Goal: Transaction & Acquisition: Purchase product/service

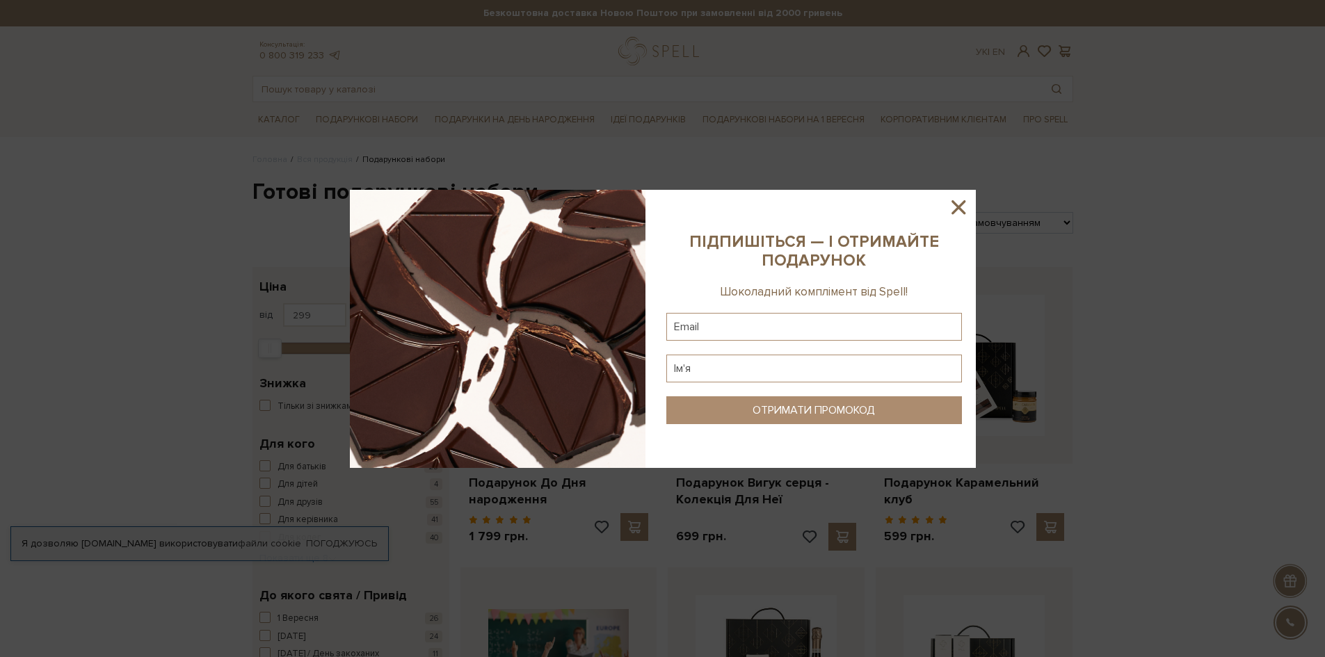
click at [952, 209] on icon at bounding box center [959, 207] width 24 height 24
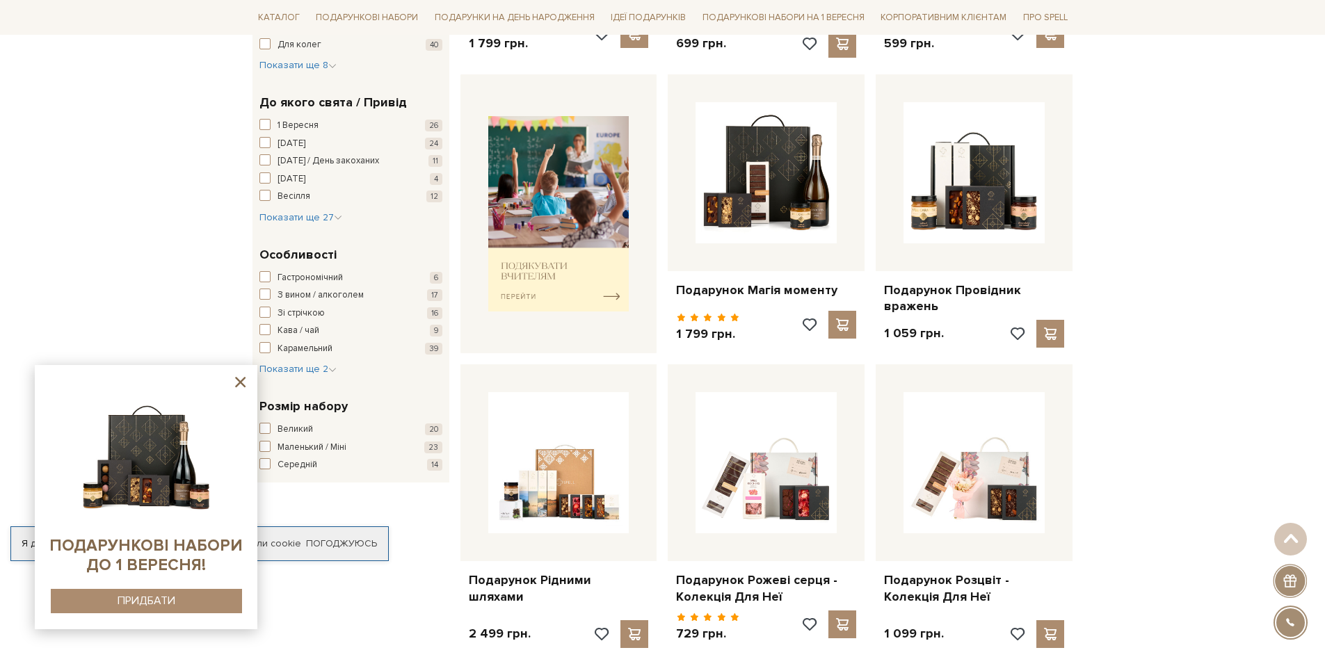
scroll to position [557, 0]
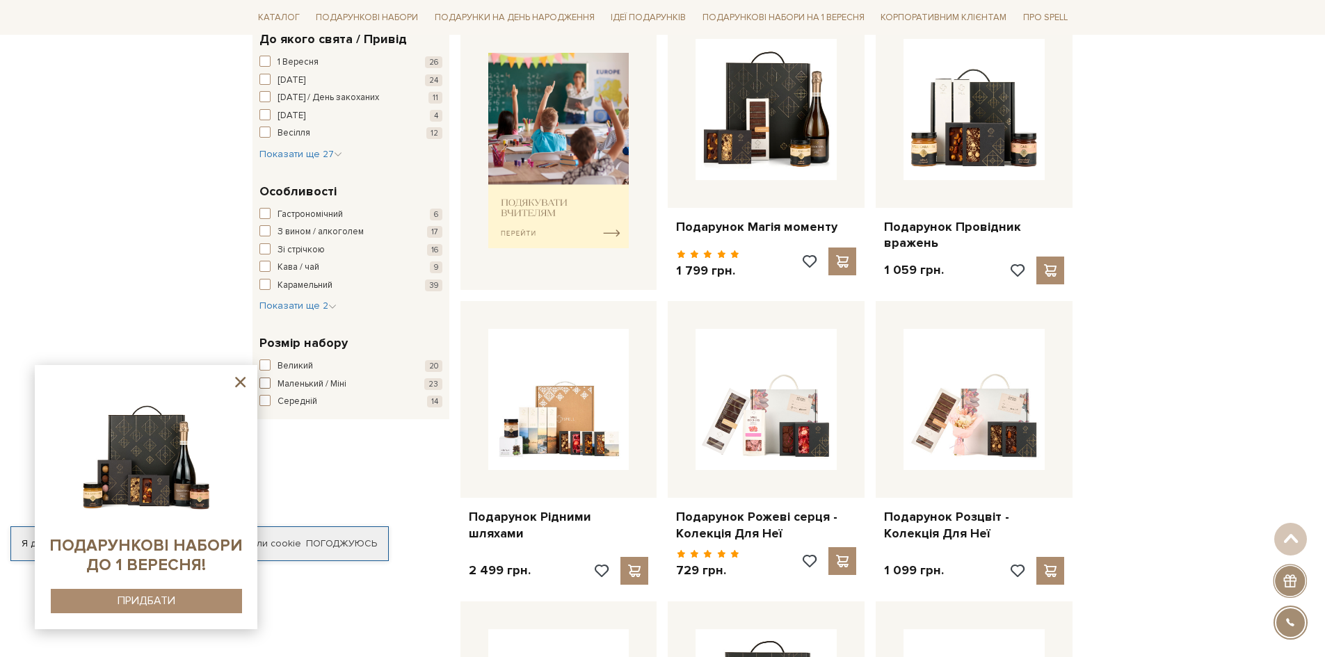
click at [269, 383] on span "button" at bounding box center [264, 383] width 11 height 11
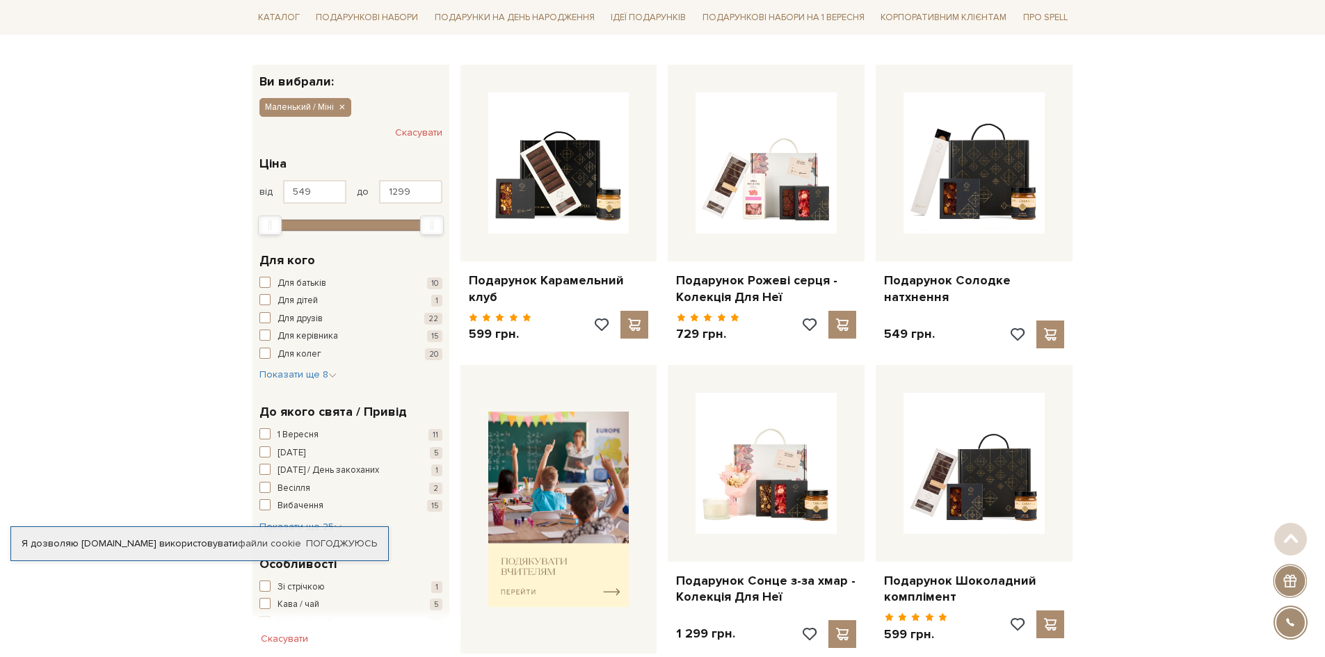
scroll to position [209, 0]
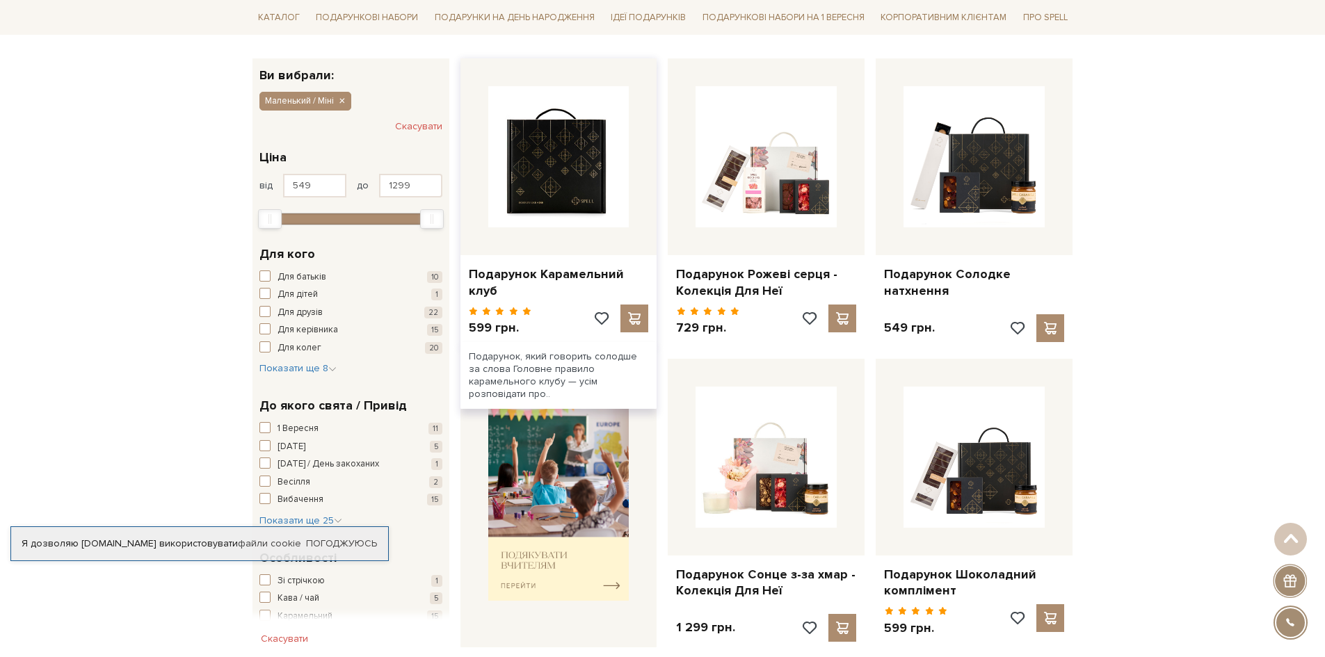
click at [545, 214] on img at bounding box center [558, 156] width 141 height 141
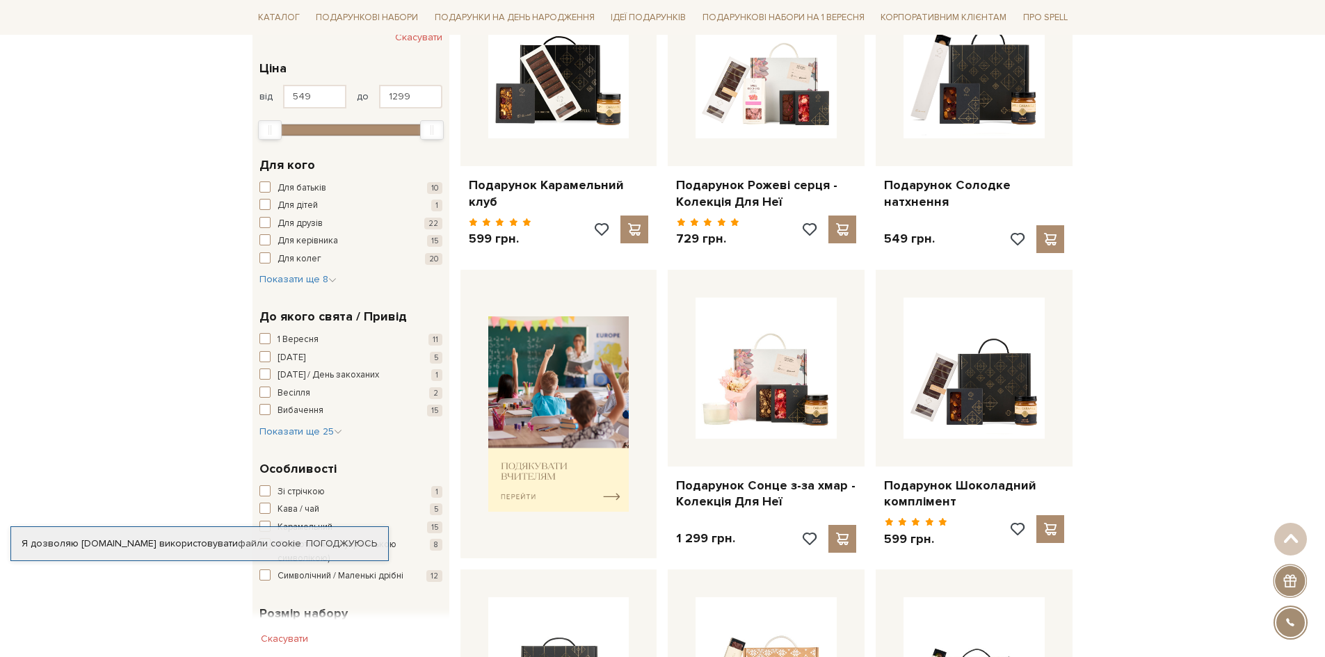
scroll to position [278, 0]
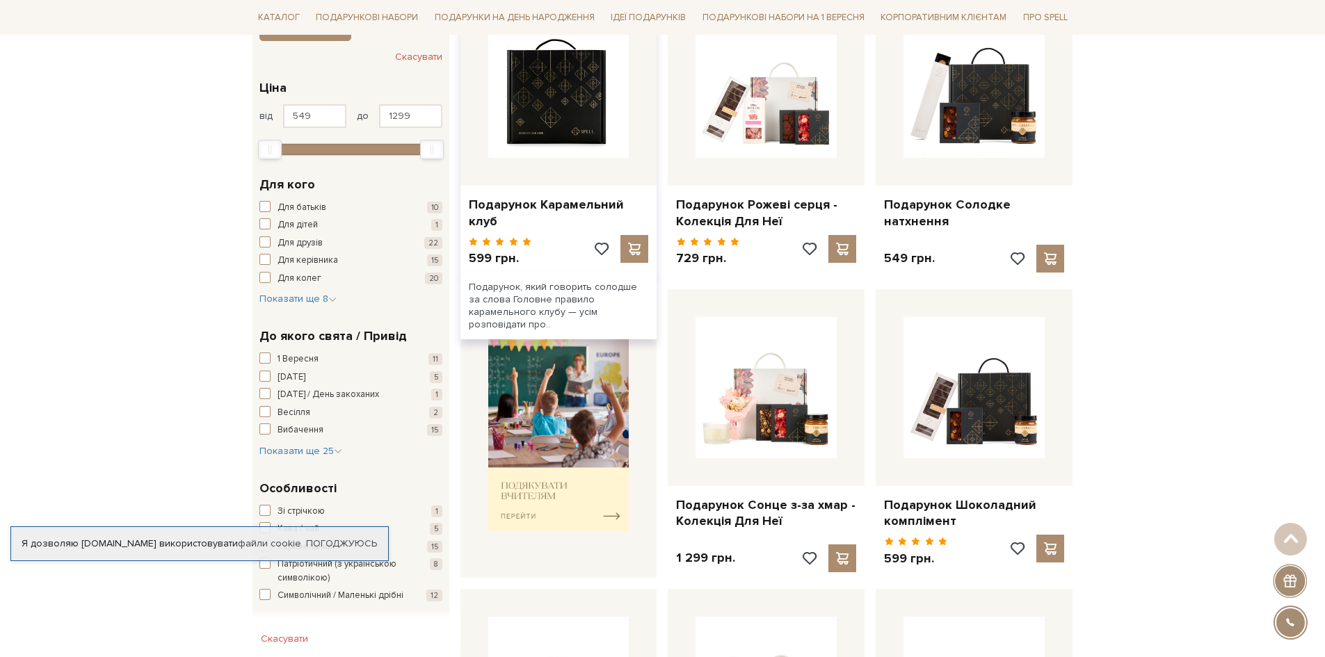
click at [584, 115] on img at bounding box center [558, 87] width 141 height 141
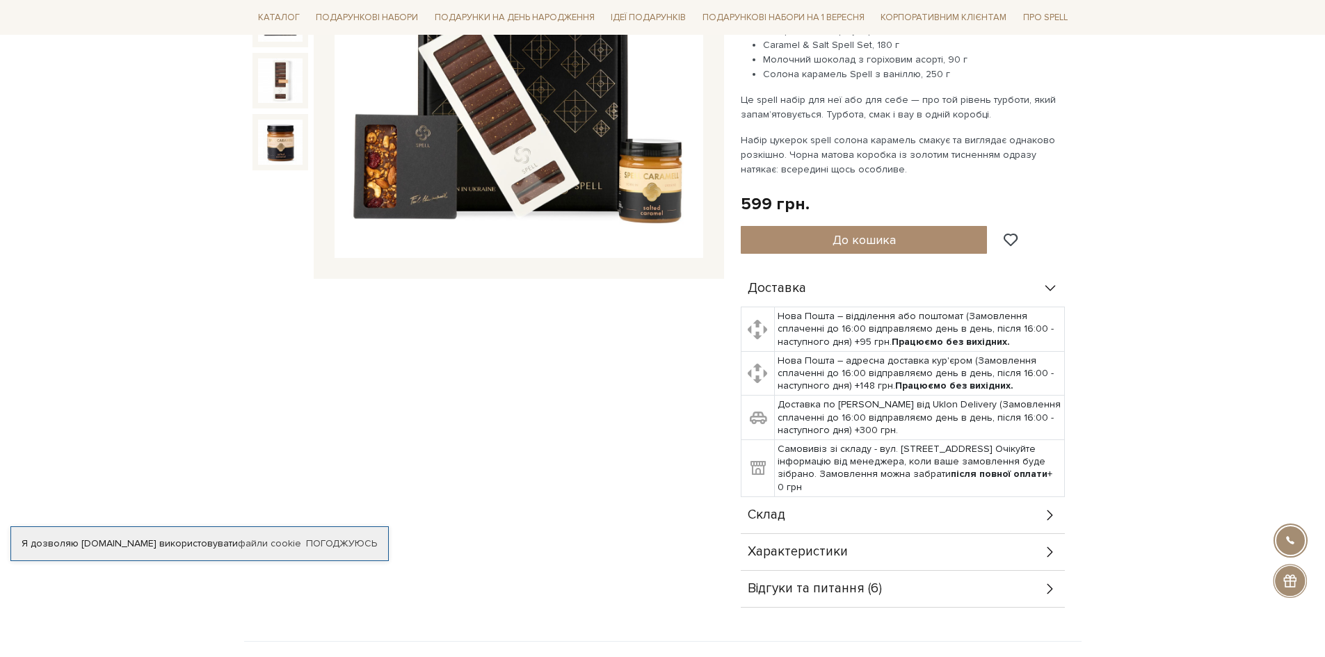
scroll to position [348, 0]
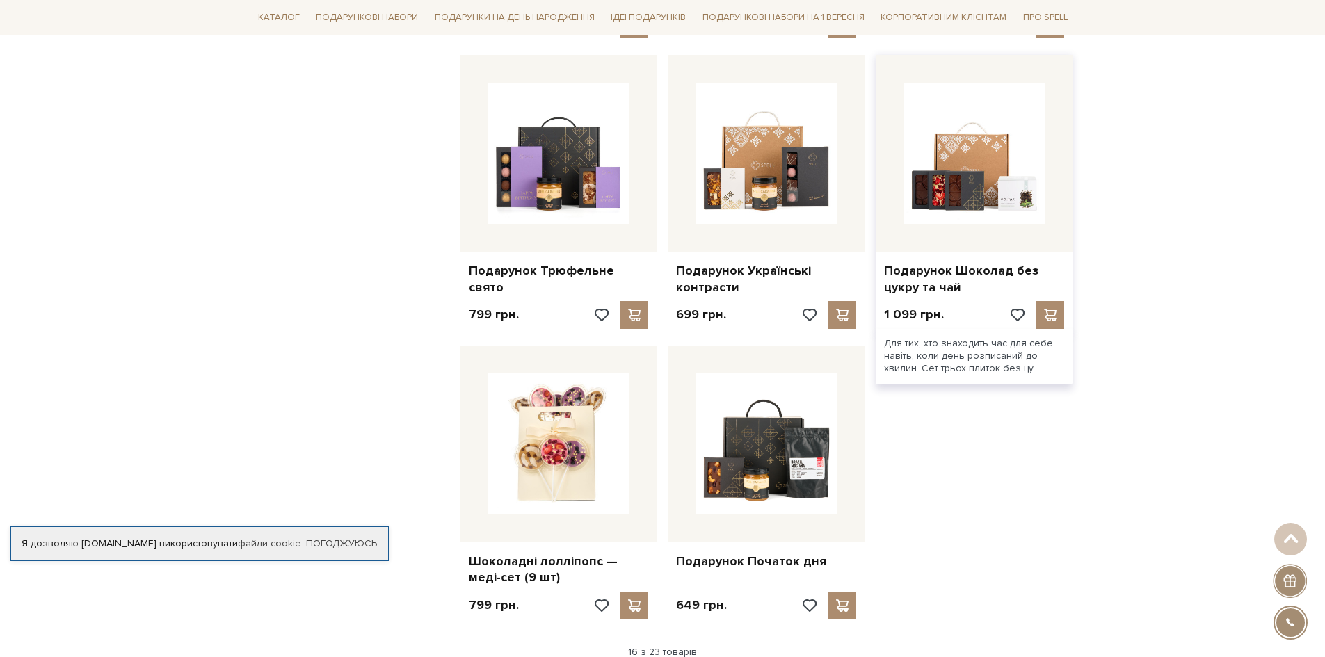
scroll to position [1452, 0]
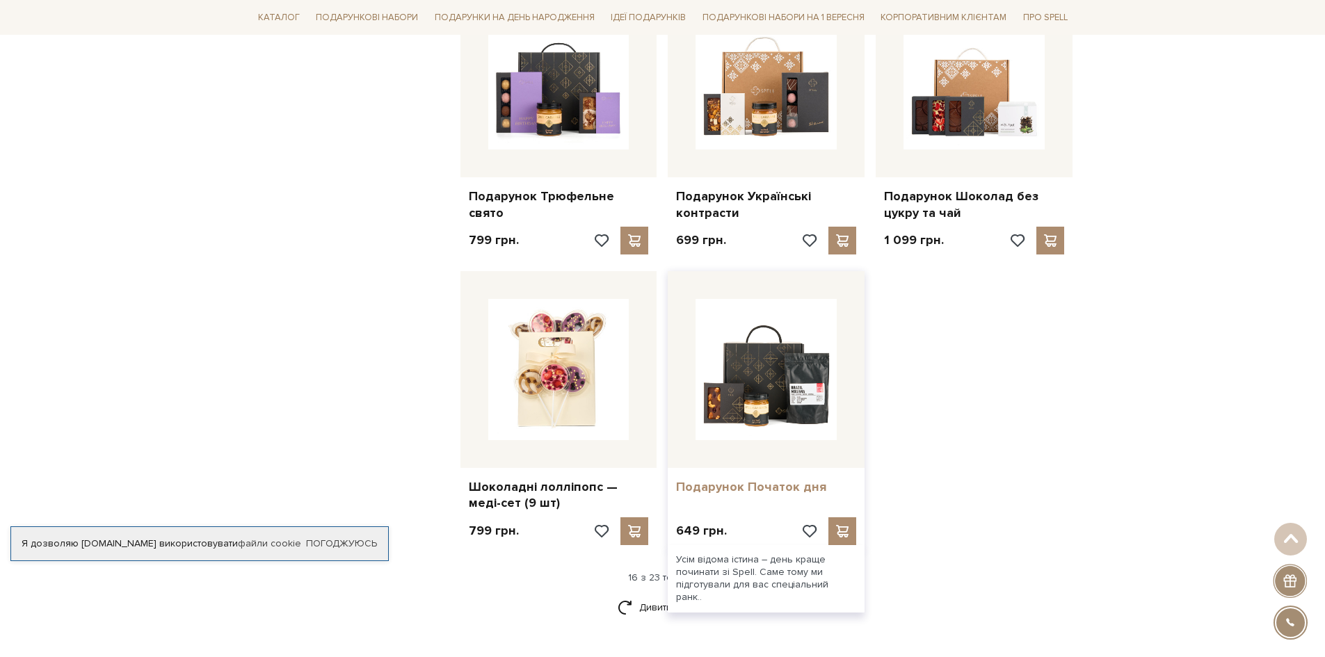
click at [770, 490] on link "Подарунок Початок дня" at bounding box center [766, 487] width 180 height 16
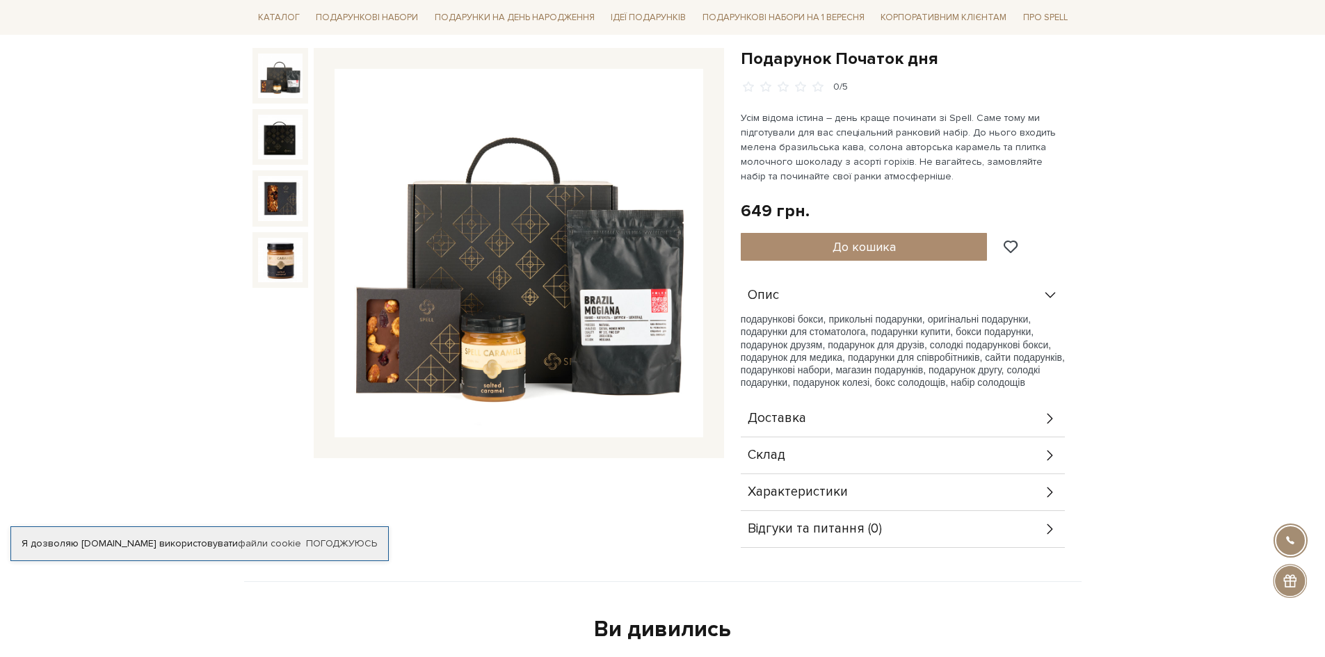
scroll to position [139, 0]
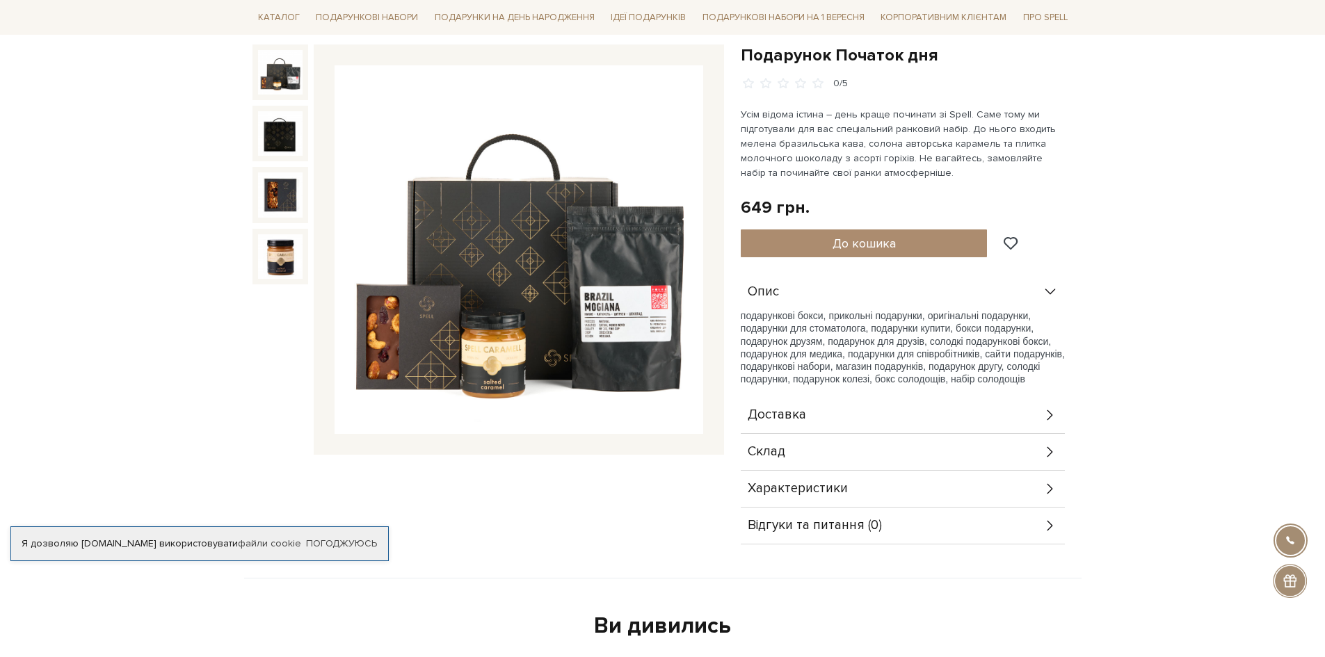
click at [1050, 449] on icon at bounding box center [1050, 452] width 15 height 15
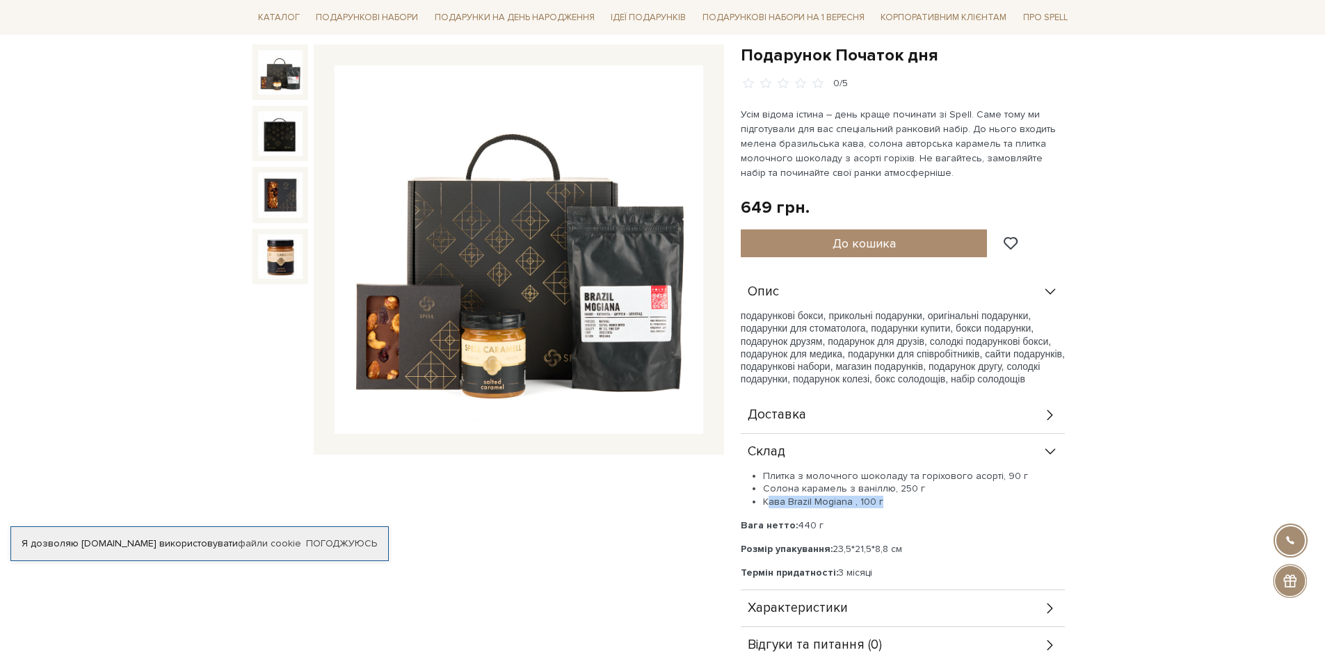
drag, startPoint x: 788, startPoint y: 502, endPoint x: 909, endPoint y: 497, distance: 121.2
click at [909, 497] on li "Кава Brazil Mogiana , 100 г" at bounding box center [914, 502] width 302 height 13
click at [1047, 508] on li "Кава Brazil Mogiana , 100 г" at bounding box center [914, 502] width 302 height 13
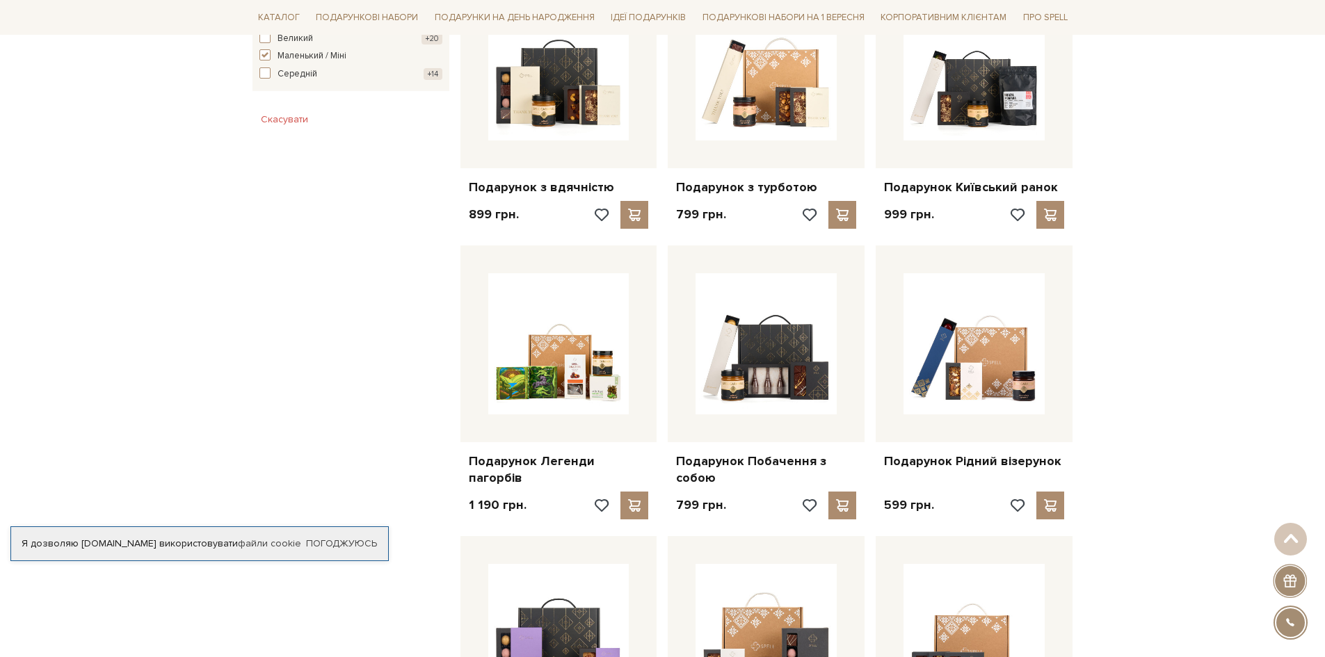
scroll to position [895, 0]
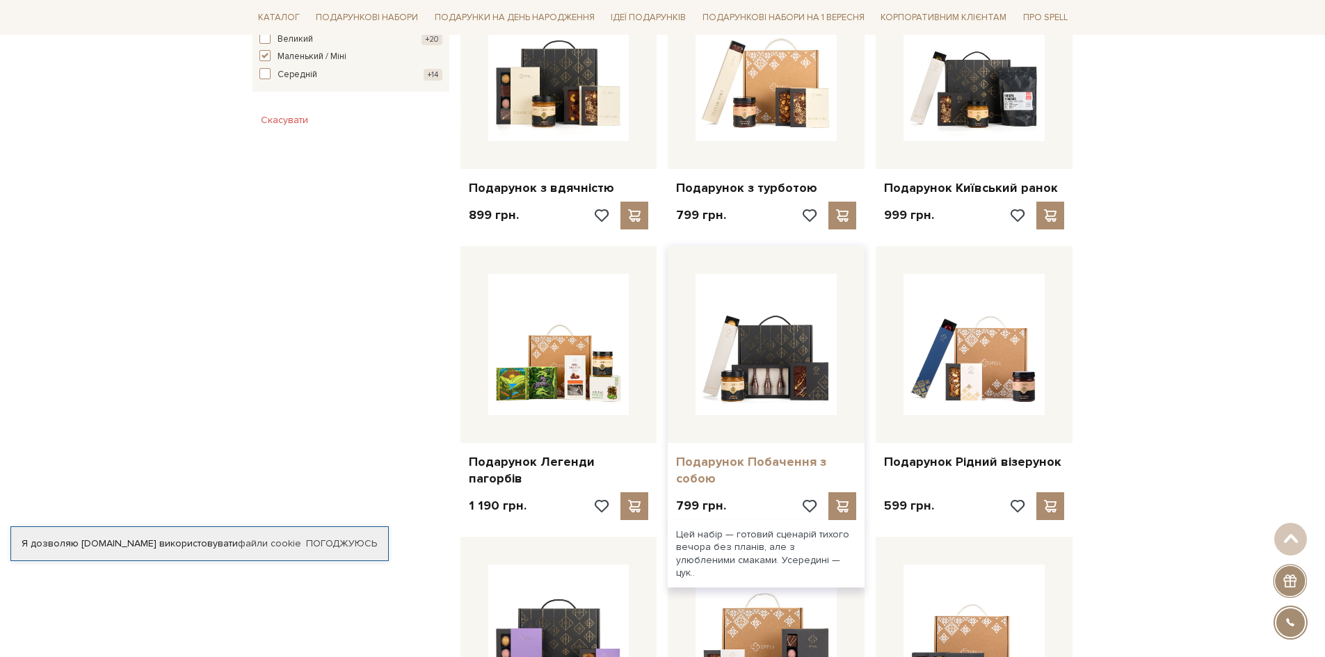
click at [787, 461] on link "Подарунок Побачення з собою" at bounding box center [766, 470] width 180 height 33
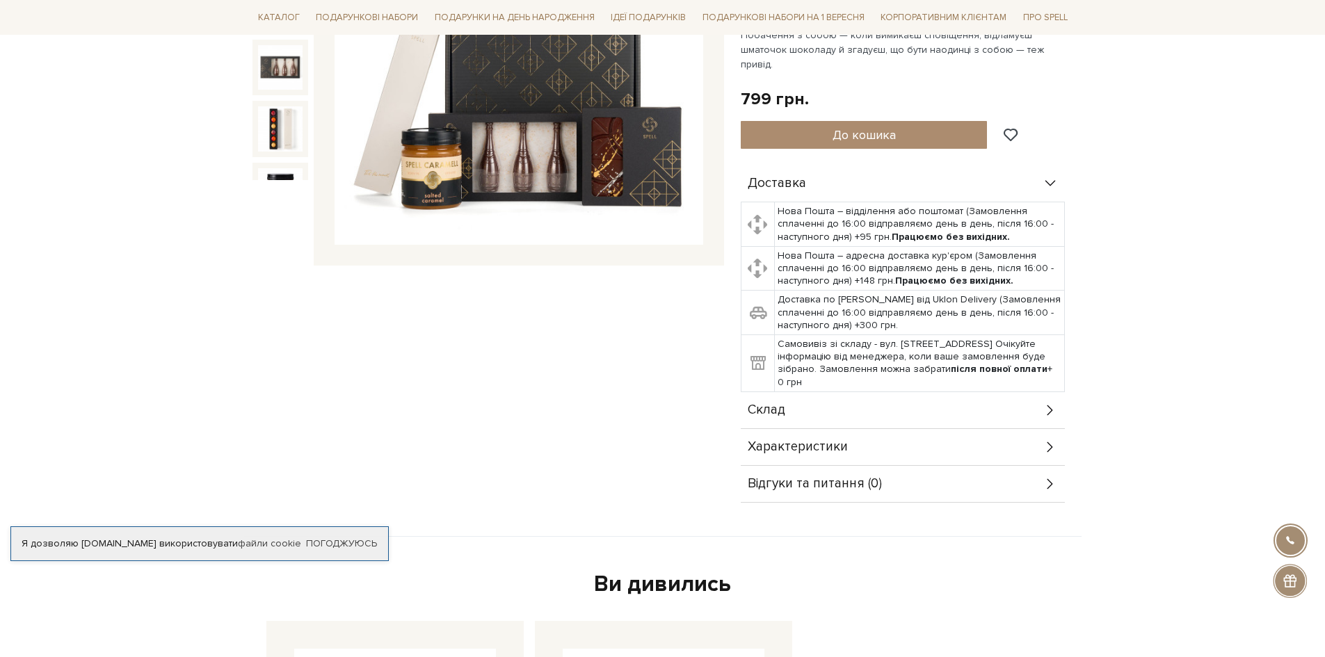
scroll to position [348, 0]
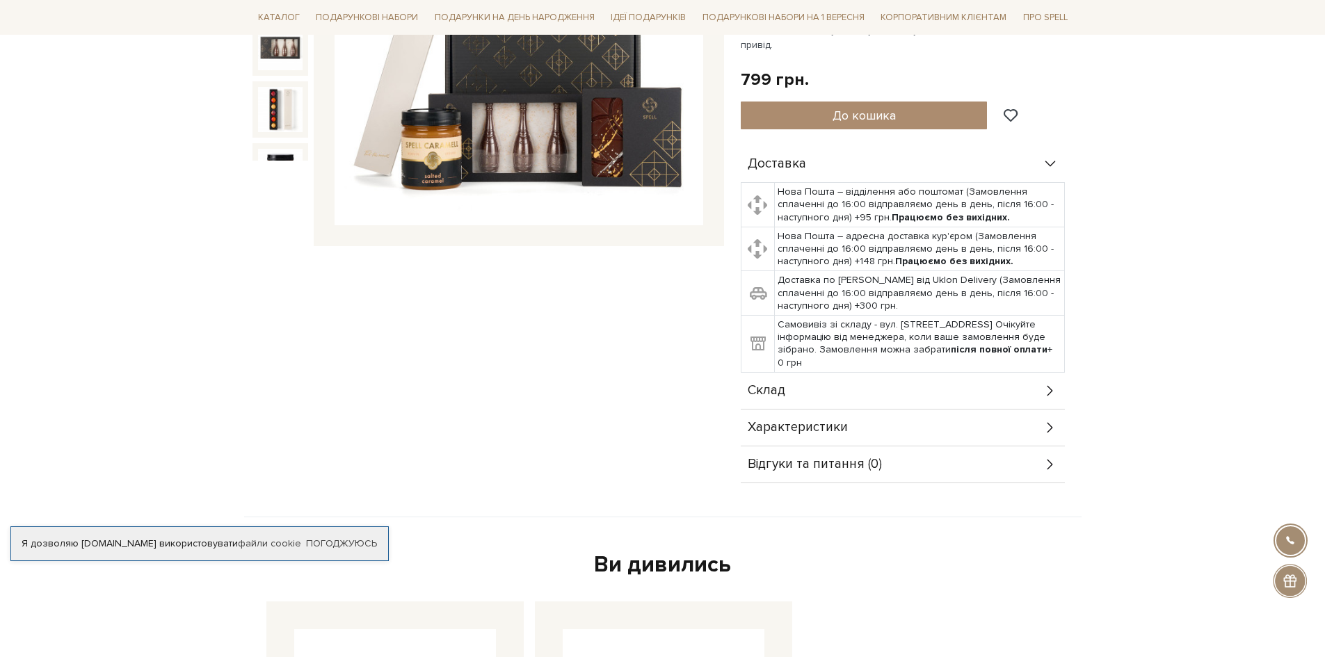
click at [1058, 373] on div "Склад" at bounding box center [903, 391] width 324 height 36
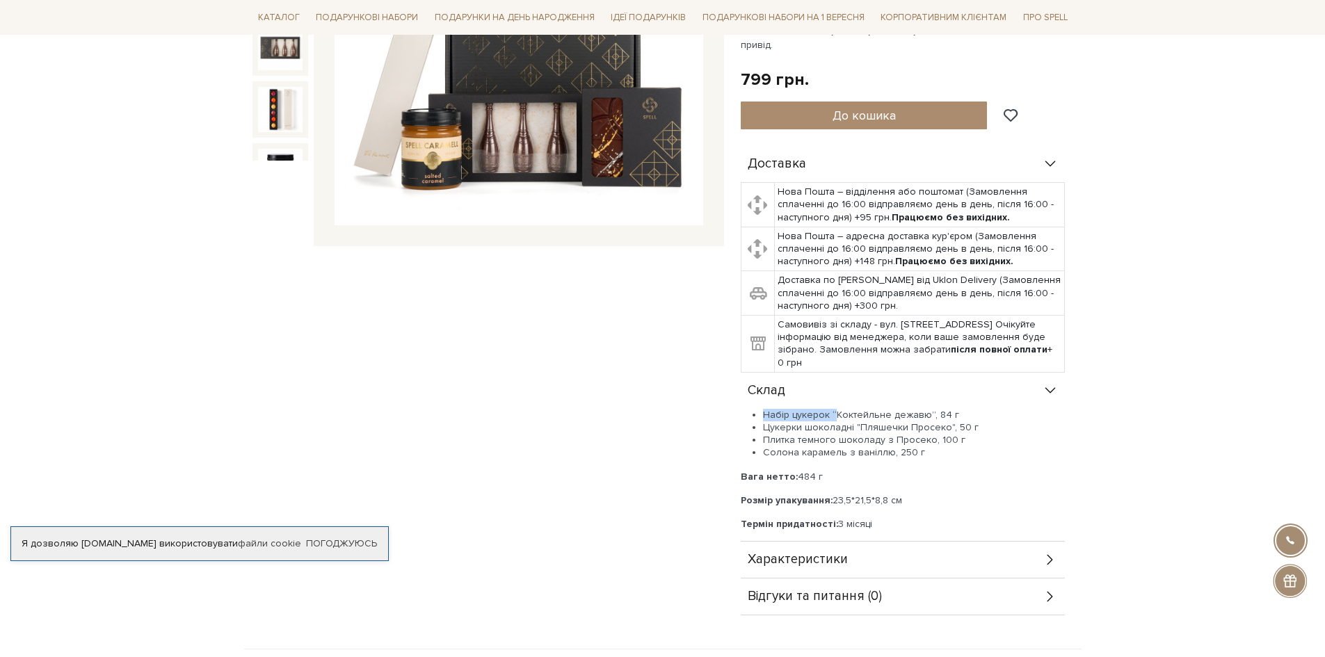
drag, startPoint x: 835, startPoint y: 384, endPoint x: 935, endPoint y: 374, distance: 100.0
click at [935, 374] on div "Склад Набір цукерок “Коктейльне дежавю”, 84 г Цукерки шоколадні "Пляшечки Просе…" at bounding box center [903, 457] width 324 height 169
click at [957, 409] on li "Набір цукерок “Коктейльне дежавю”, 84 г" at bounding box center [914, 415] width 302 height 13
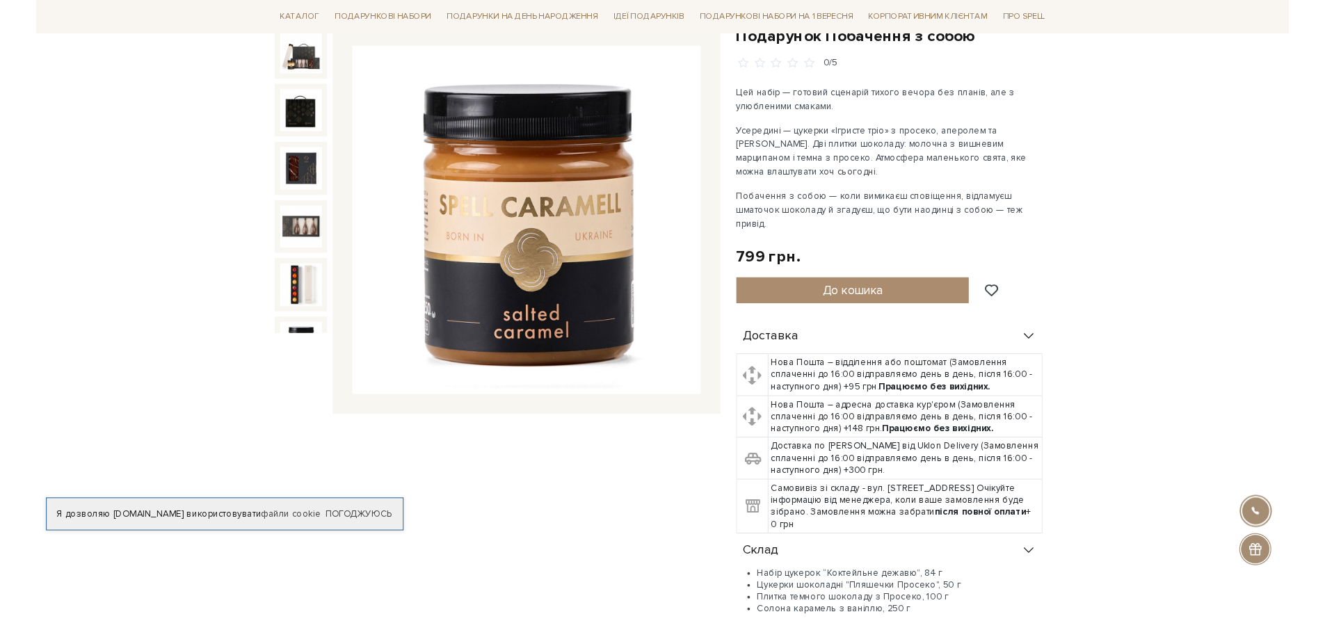
scroll to position [0, 0]
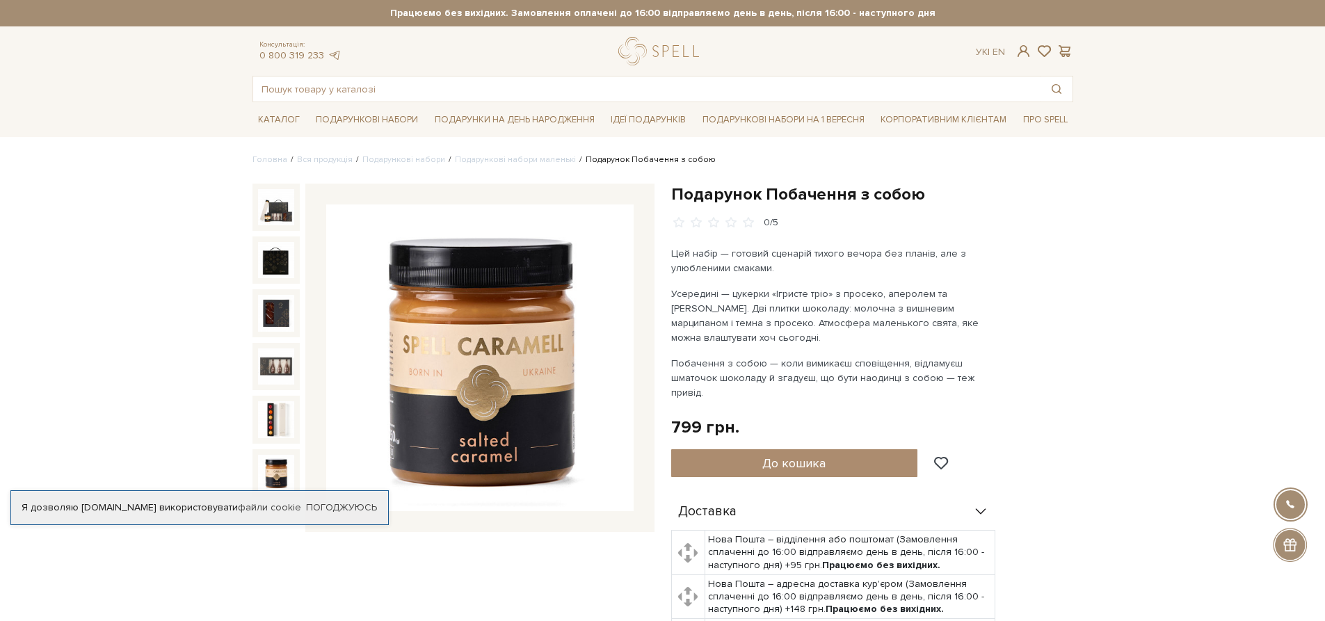
drag, startPoint x: 1238, startPoint y: 392, endPoint x: 1235, endPoint y: 385, distance: 7.3
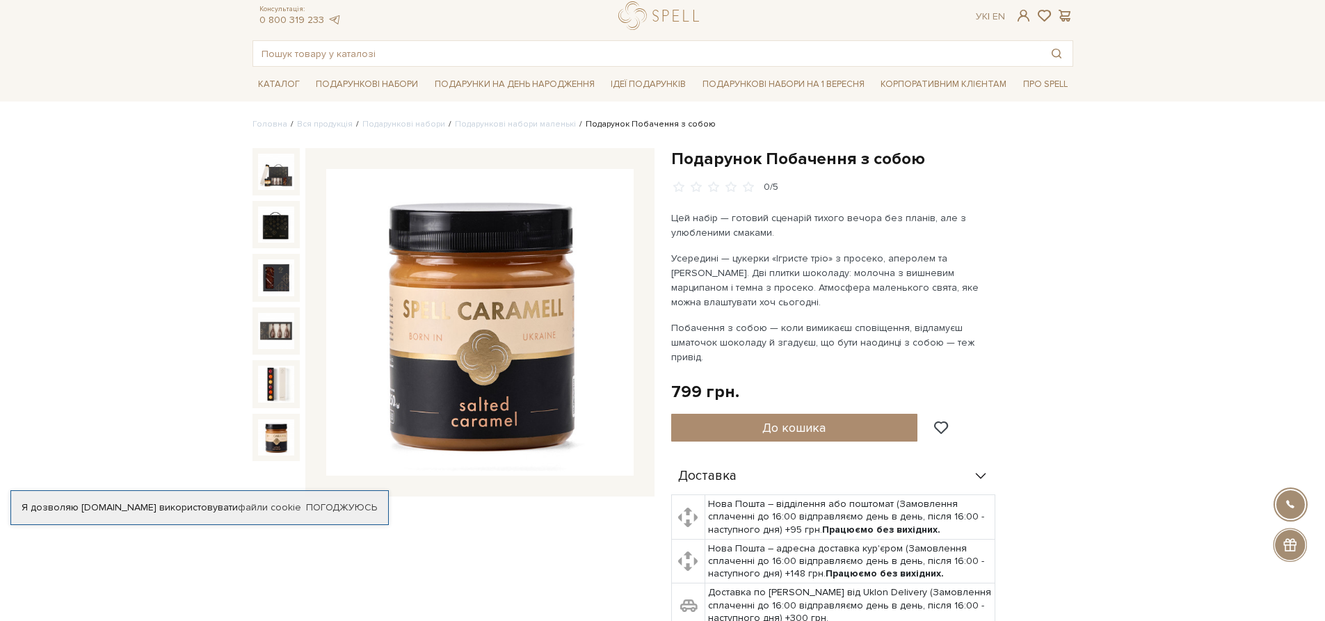
scroll to position [70, 0]
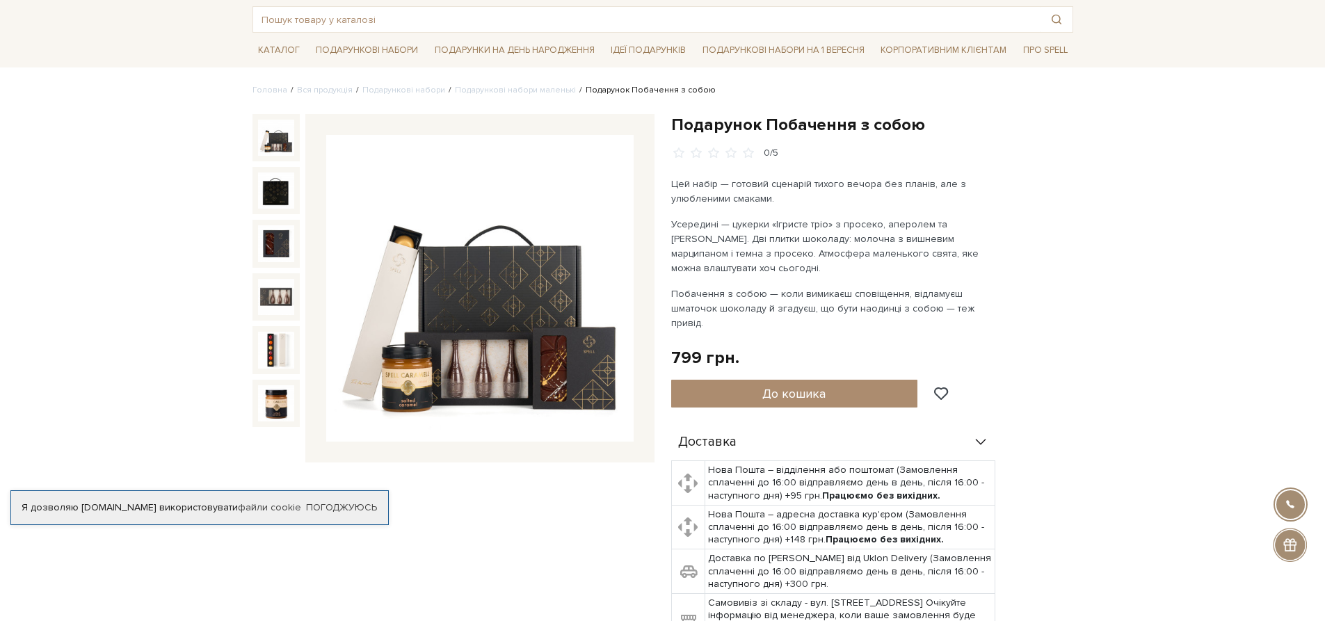
click at [274, 143] on img at bounding box center [276, 138] width 36 height 36
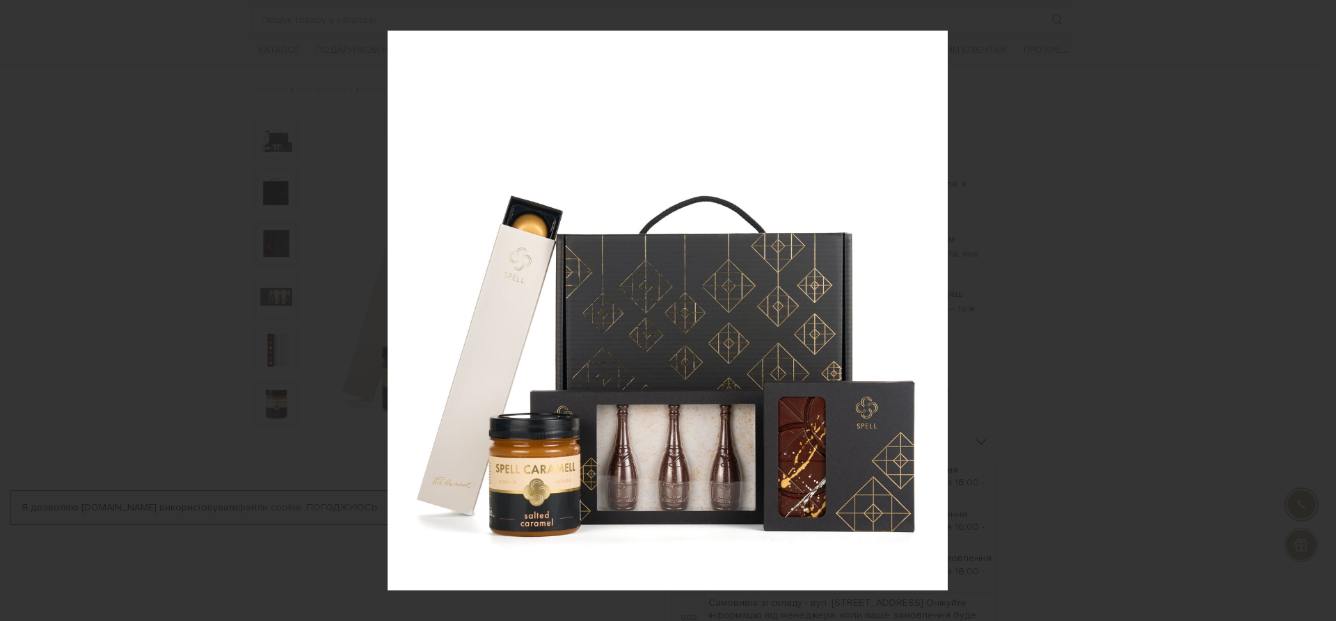
click at [1322, 309] on div "1 / 6" at bounding box center [668, 310] width 1336 height 621
click at [1316, 304] on icon at bounding box center [1318, 311] width 17 height 17
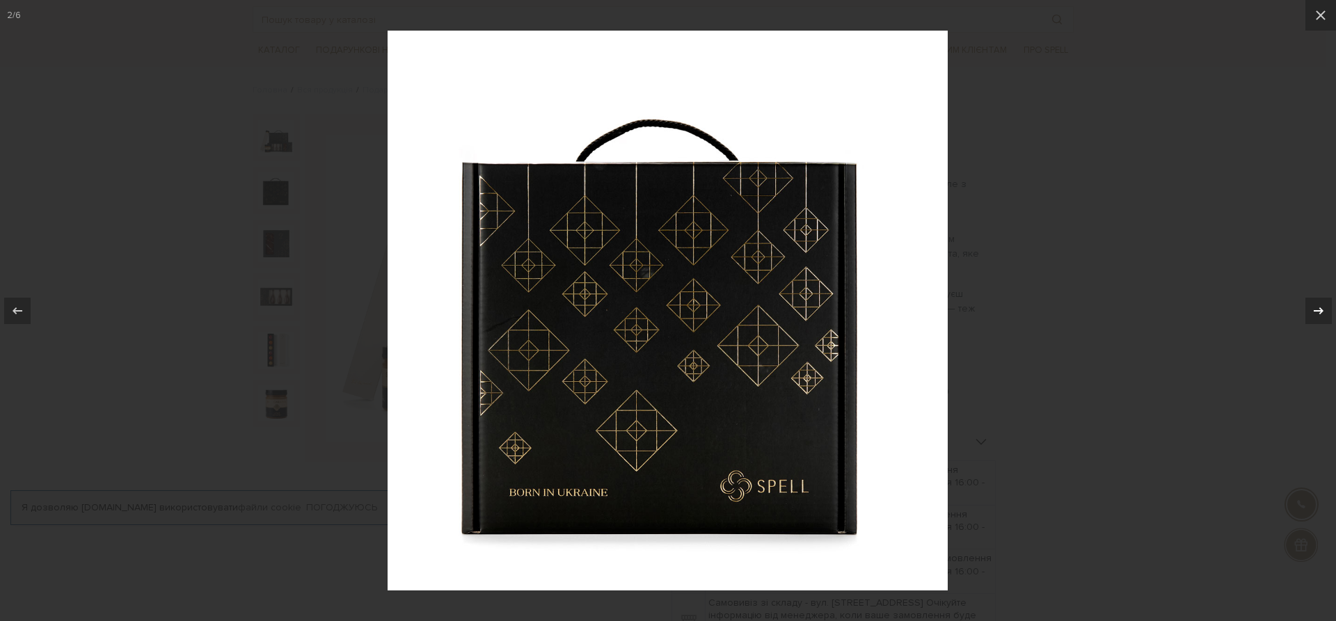
click at [1316, 304] on icon at bounding box center [1318, 311] width 17 height 17
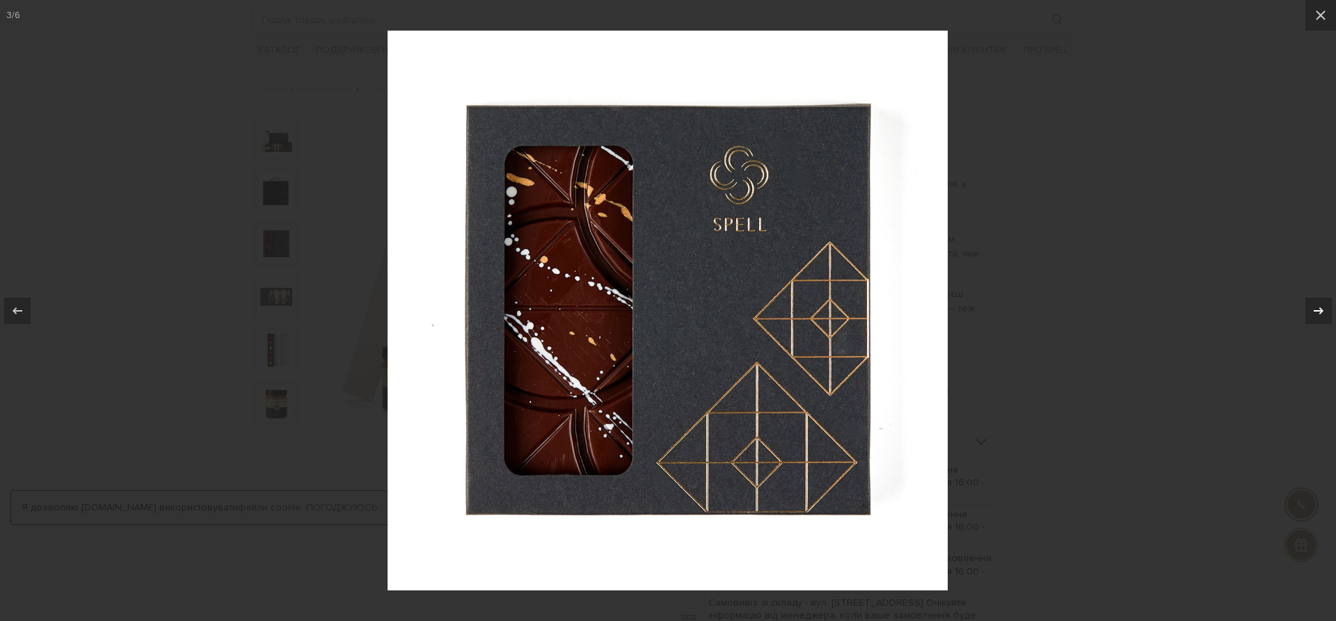
click at [1316, 304] on icon at bounding box center [1318, 311] width 17 height 17
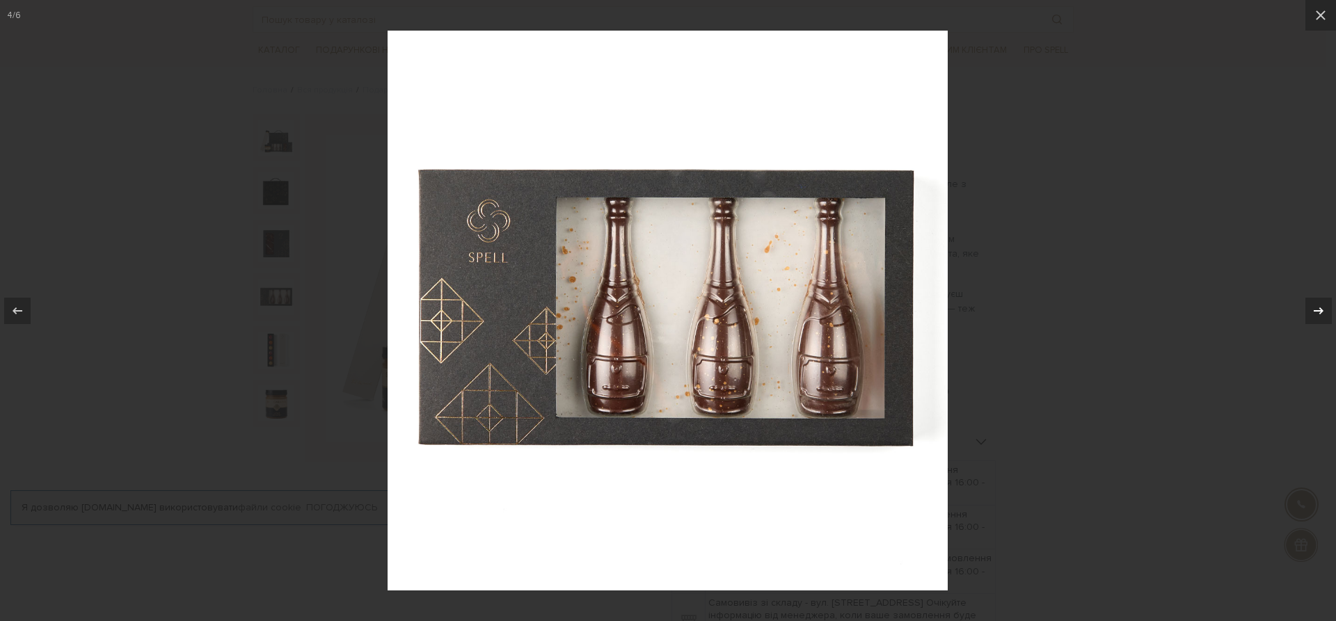
click at [1316, 304] on div "4 / 6" at bounding box center [668, 310] width 1336 height 621
click at [1322, 307] on icon at bounding box center [1318, 311] width 17 height 17
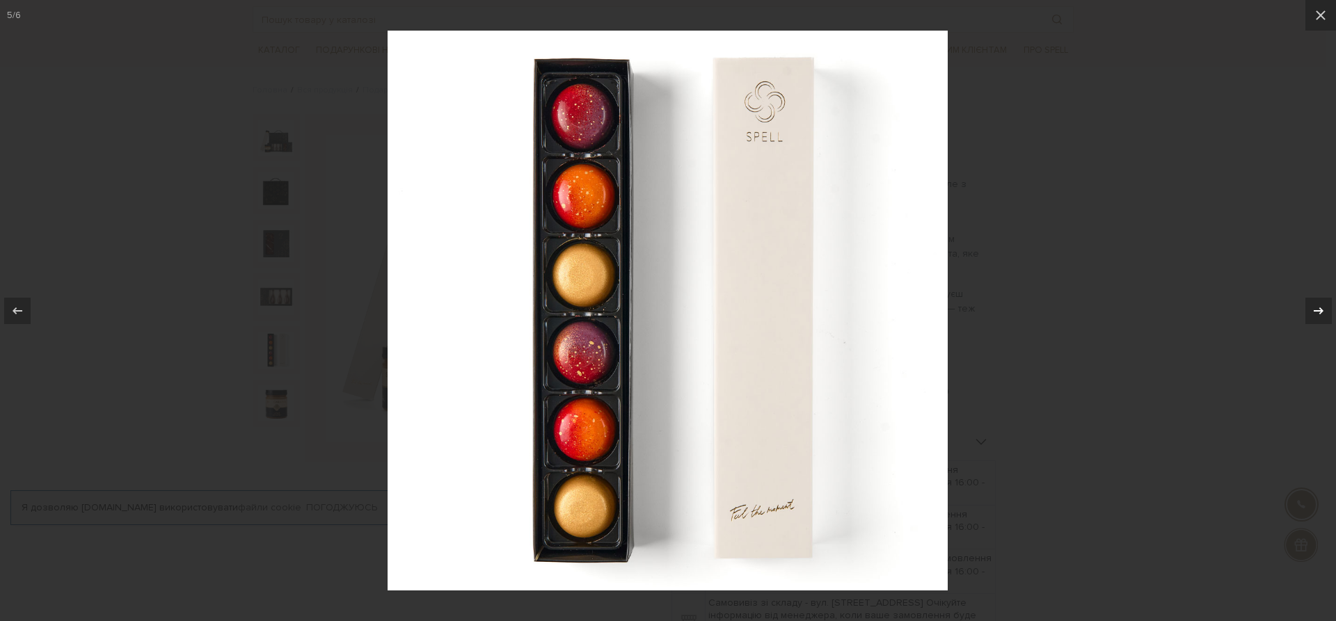
click at [1322, 307] on icon at bounding box center [1318, 311] width 17 height 17
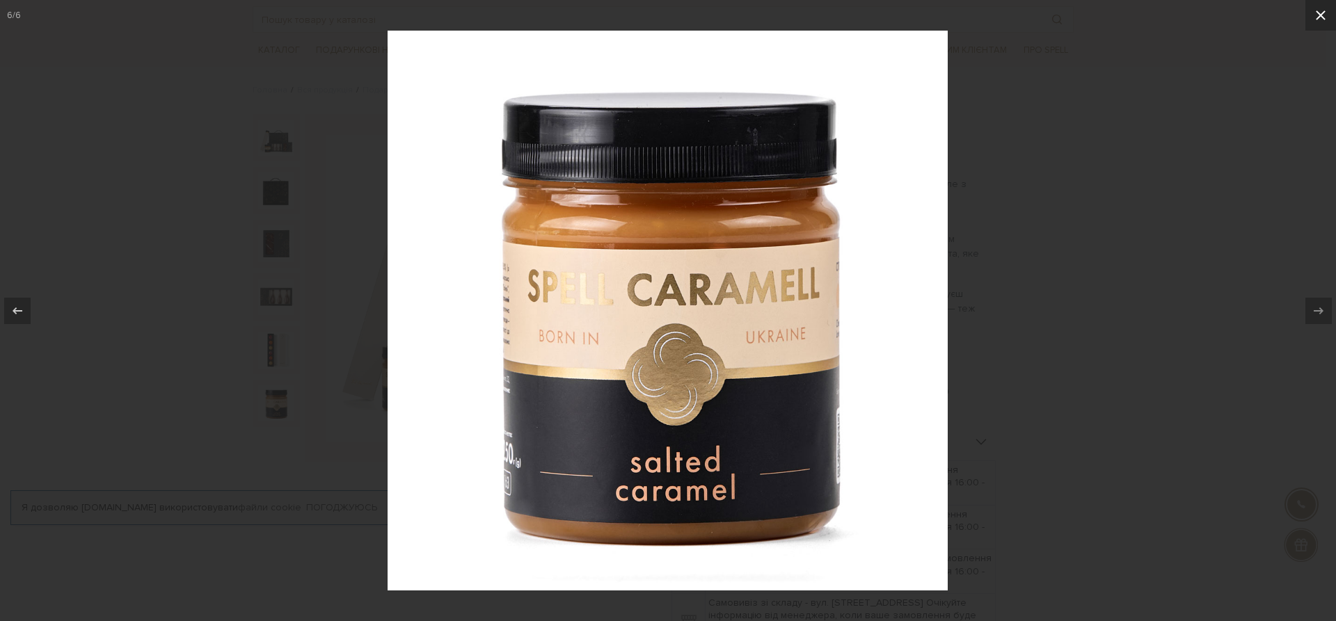
click at [1324, 18] on icon at bounding box center [1320, 15] width 17 height 17
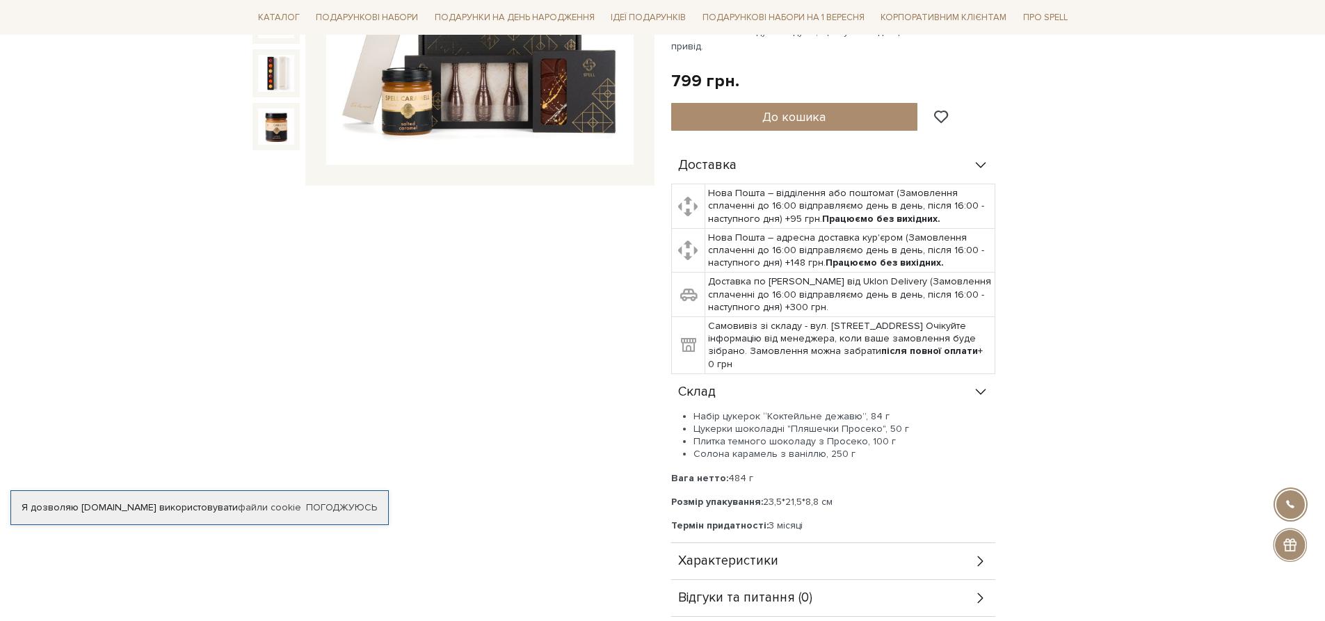
scroll to position [348, 0]
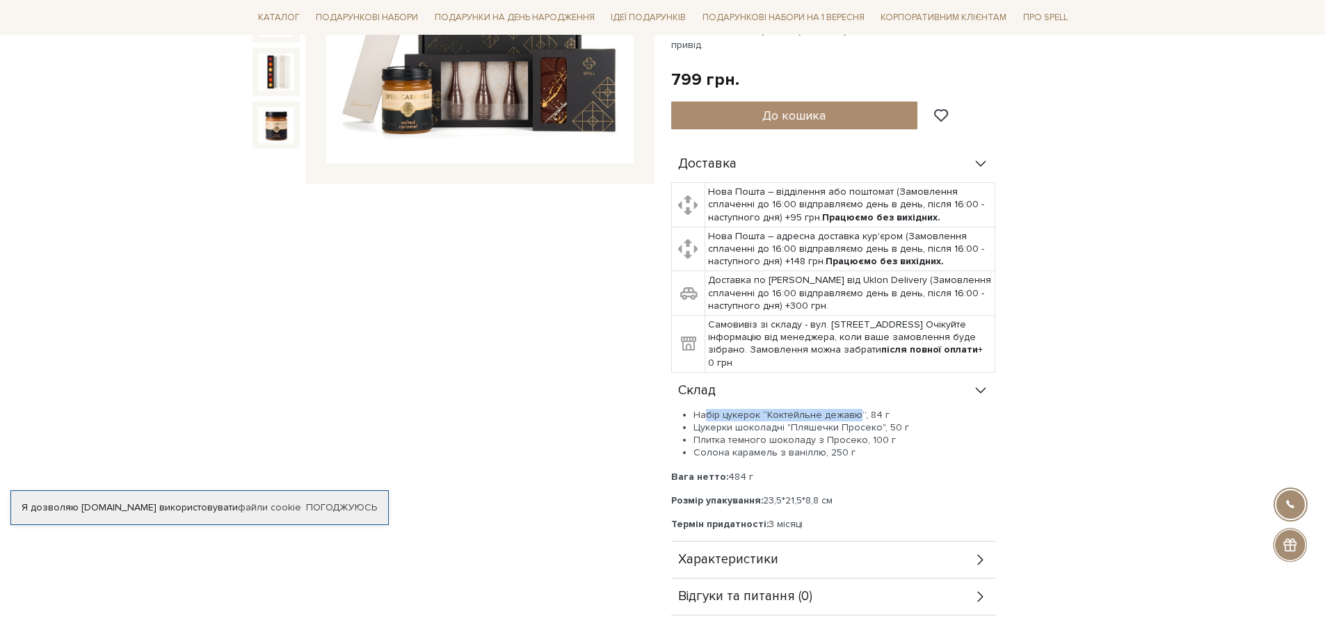
drag, startPoint x: 708, startPoint y: 385, endPoint x: 855, endPoint y: 385, distance: 146.8
click at [855, 409] on li "Набір цукерок “Коктейльне дежавю”, 84 г" at bounding box center [845, 415] width 302 height 13
drag, startPoint x: 696, startPoint y: 394, endPoint x: 792, endPoint y: 397, distance: 96.0
click at [792, 422] on li "Цукерки шоколадні "Пляшечки Просеко", 50 г" at bounding box center [845, 428] width 302 height 13
drag, startPoint x: 694, startPoint y: 409, endPoint x: 852, endPoint y: 413, distance: 158.0
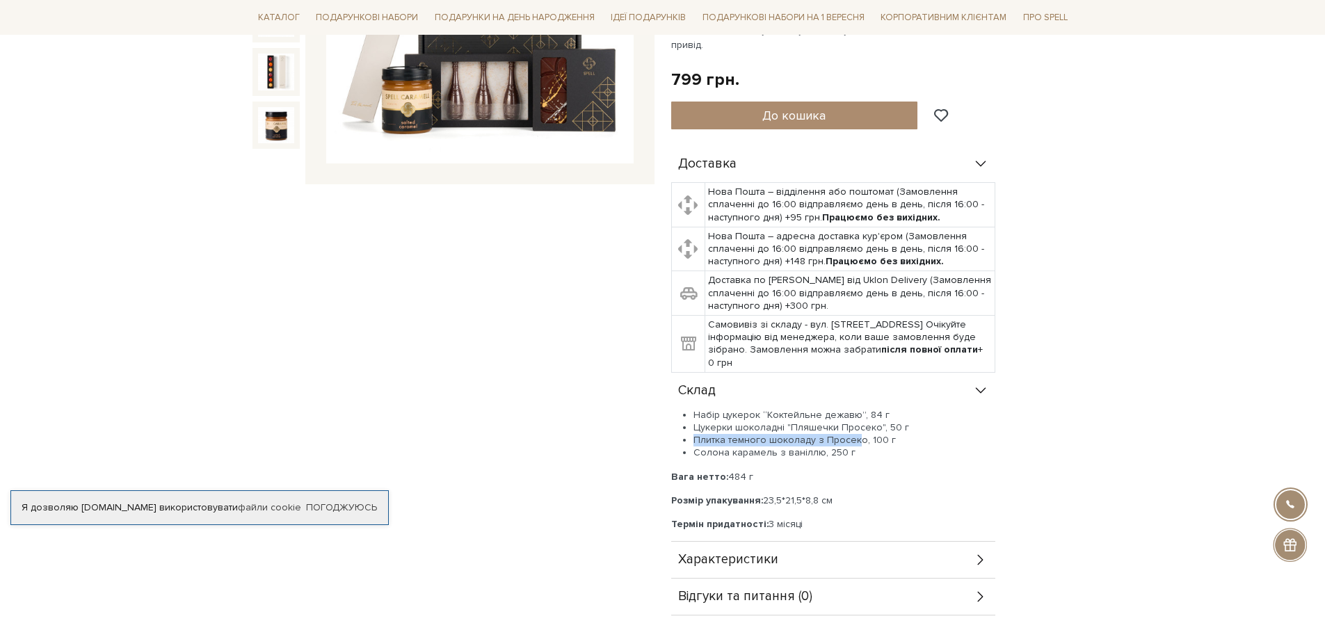
click at [852, 434] on li "Плитка темного шоколаду з Просеко, 100 г" at bounding box center [845, 440] width 302 height 13
drag, startPoint x: 694, startPoint y: 421, endPoint x: 895, endPoint y: 415, distance: 201.8
click at [847, 419] on ul "Набір цукерок “Коктейльне дежавю”, 84 г Цукерки шоколадні "Пляшечки Просеко", 5…" at bounding box center [833, 434] width 324 height 51
click at [1011, 426] on div "Доставка Нова Пошта – відділення або поштомат (Замовлення сплаченні до 16:00 ві…" at bounding box center [872, 381] width 402 height 470
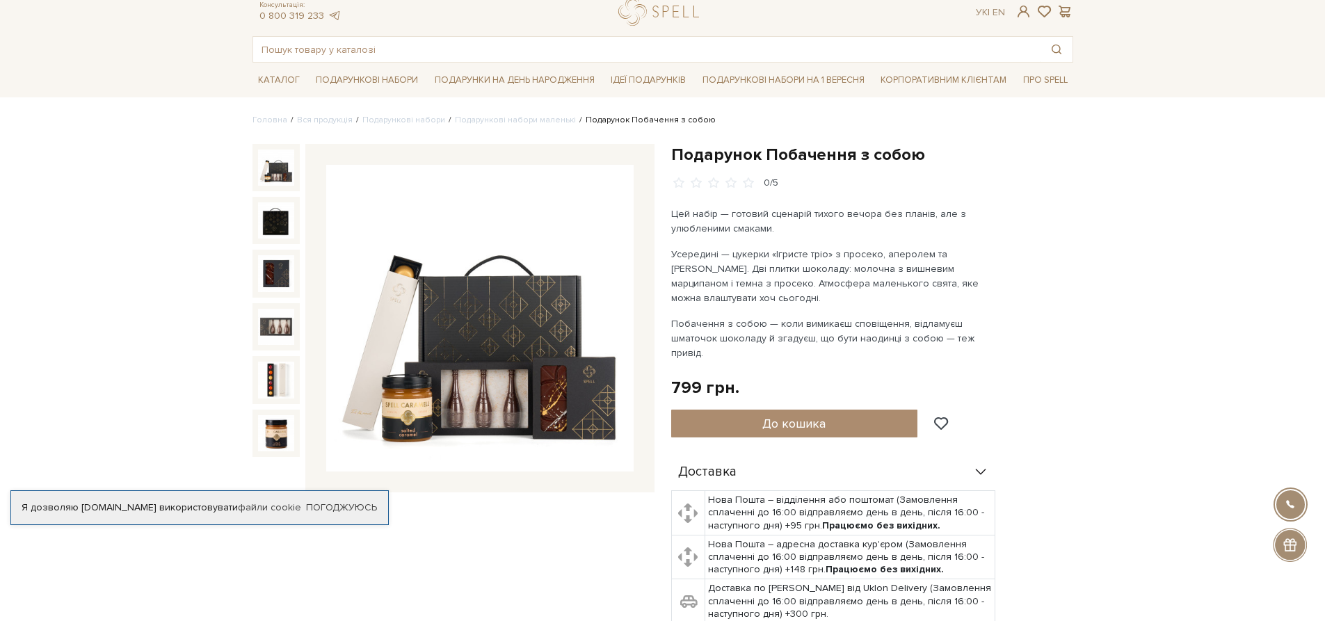
scroll to position [0, 0]
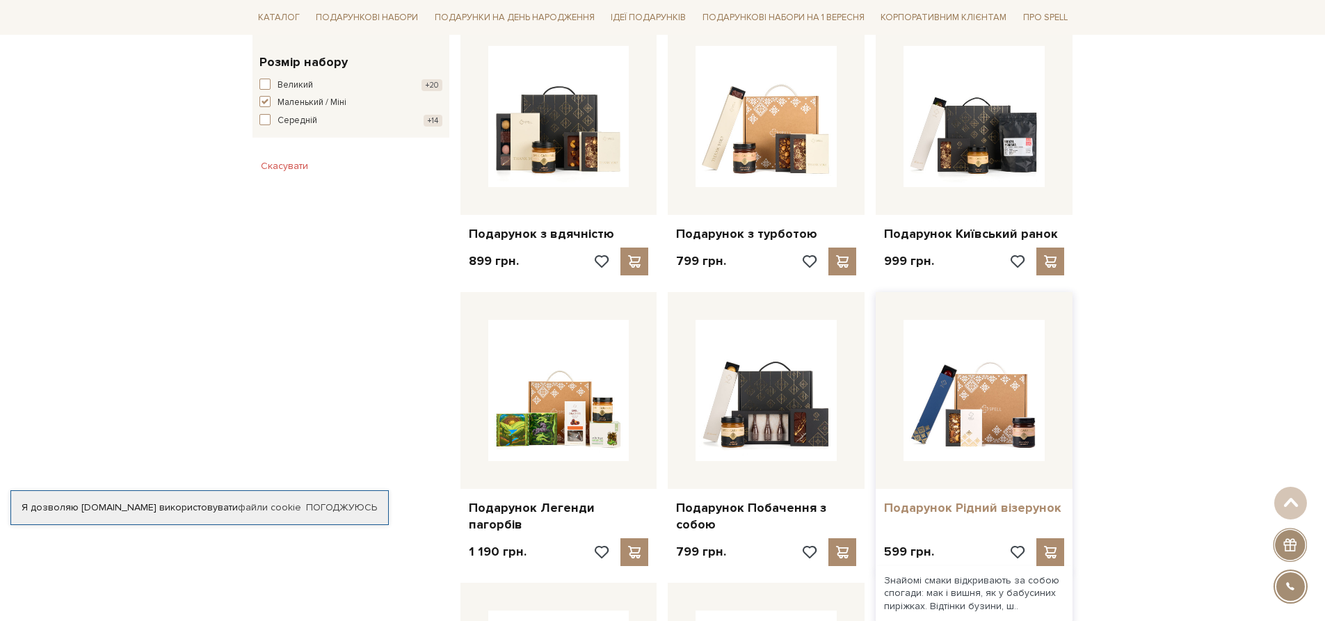
scroll to position [826, 0]
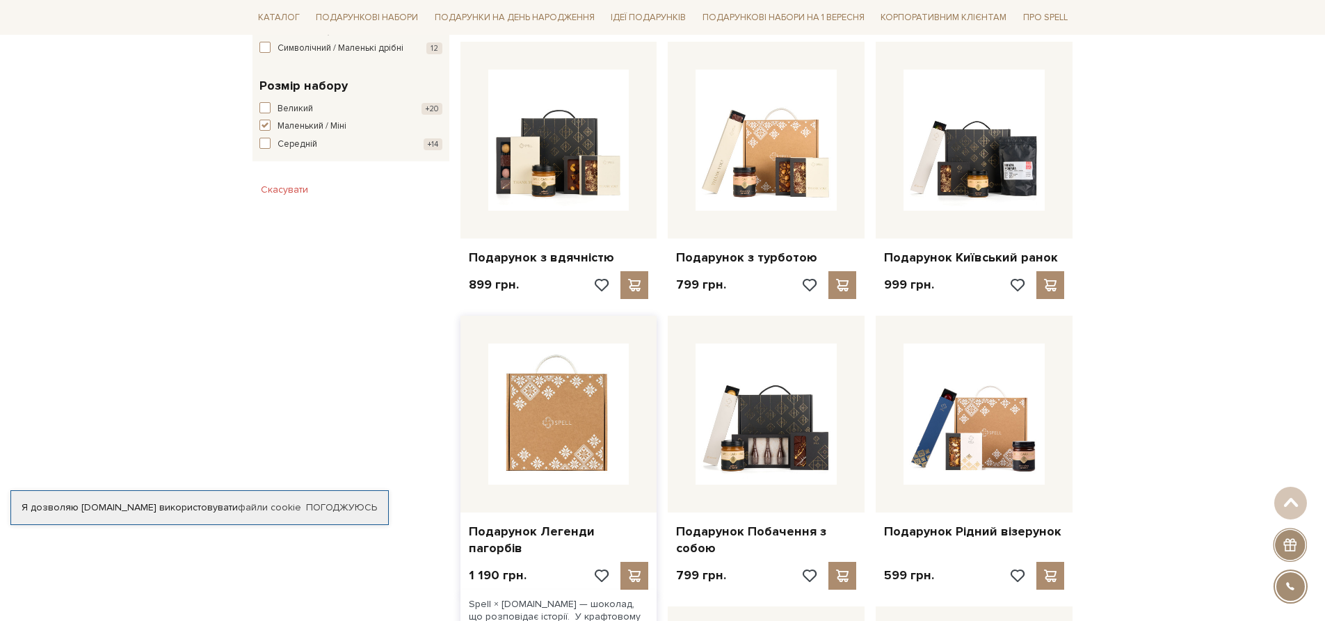
click at [609, 441] on img at bounding box center [558, 414] width 141 height 141
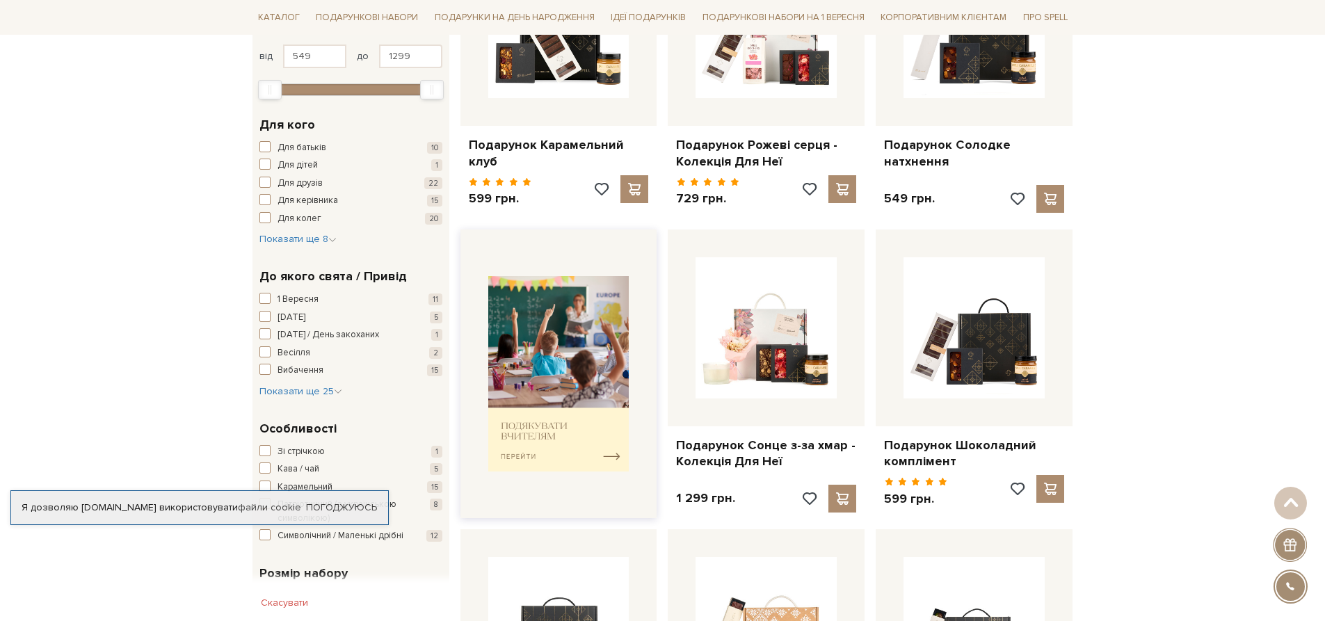
scroll to position [339, 0]
click at [568, 445] on img at bounding box center [558, 372] width 141 height 195
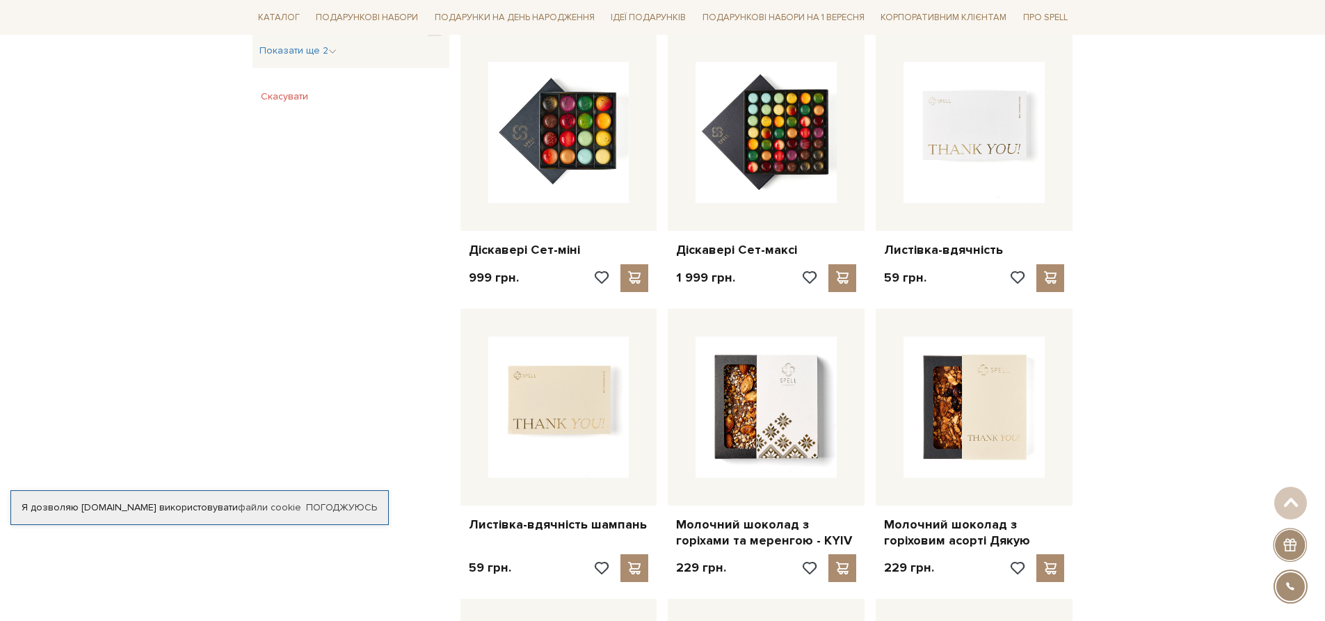
scroll to position [626, 0]
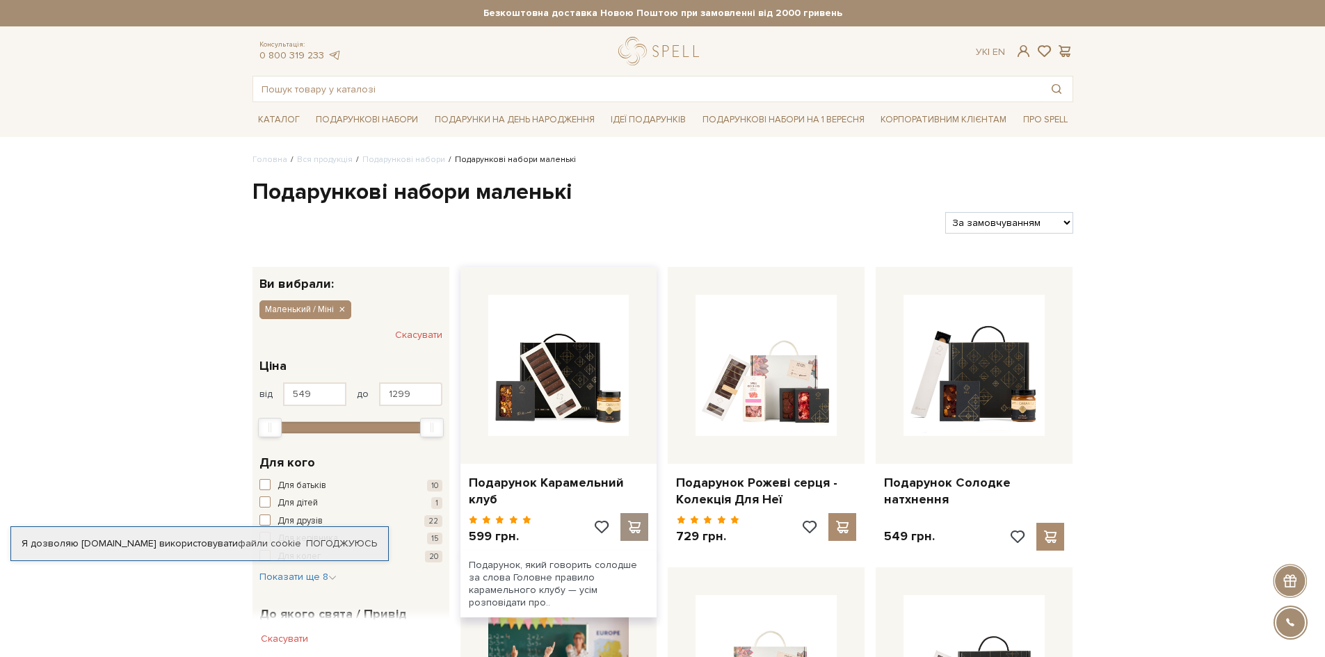
click at [632, 531] on span at bounding box center [634, 527] width 17 height 13
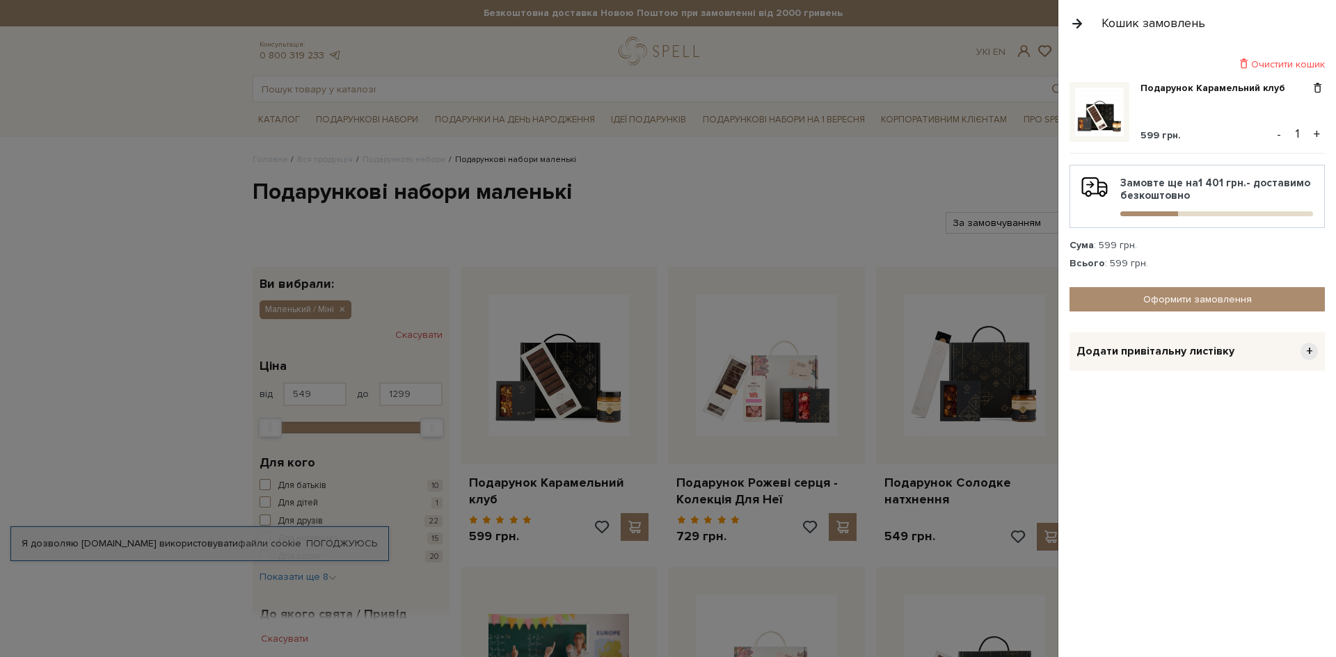
click at [1317, 137] on button "+" at bounding box center [1316, 134] width 16 height 21
click at [1318, 136] on button "+" at bounding box center [1316, 134] width 16 height 21
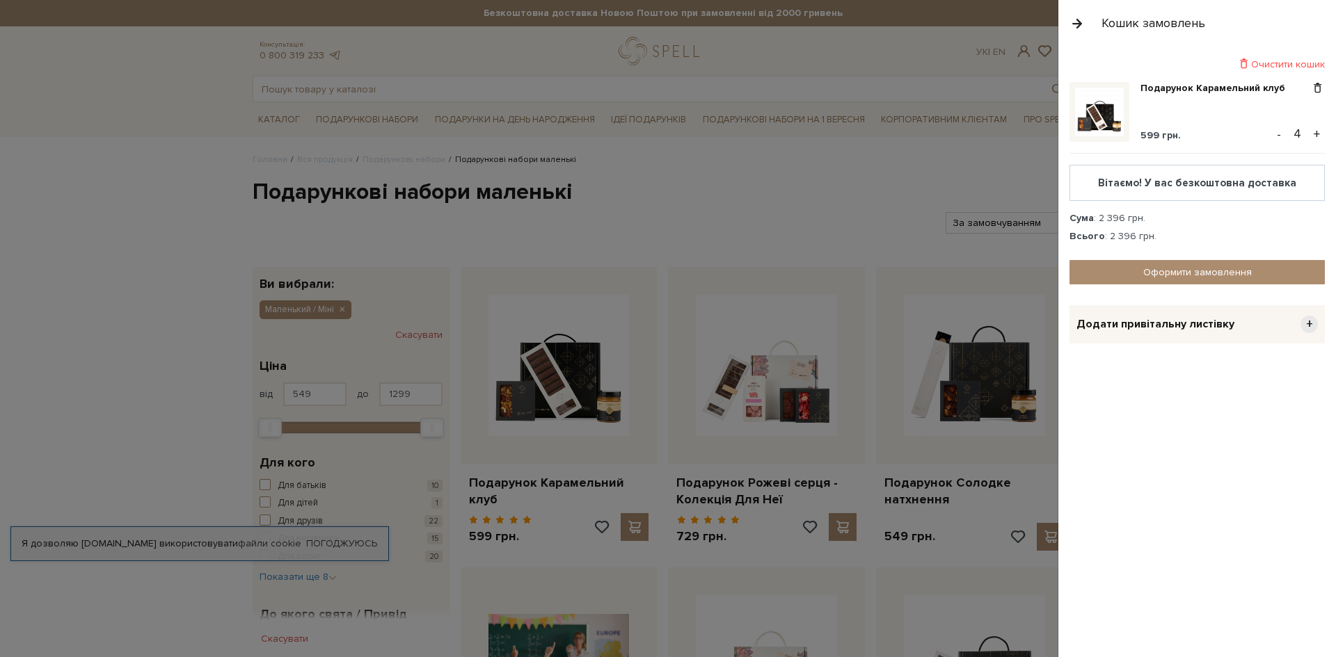
click at [1297, 325] on div "Додати привітальну листівку +" at bounding box center [1196, 324] width 255 height 38
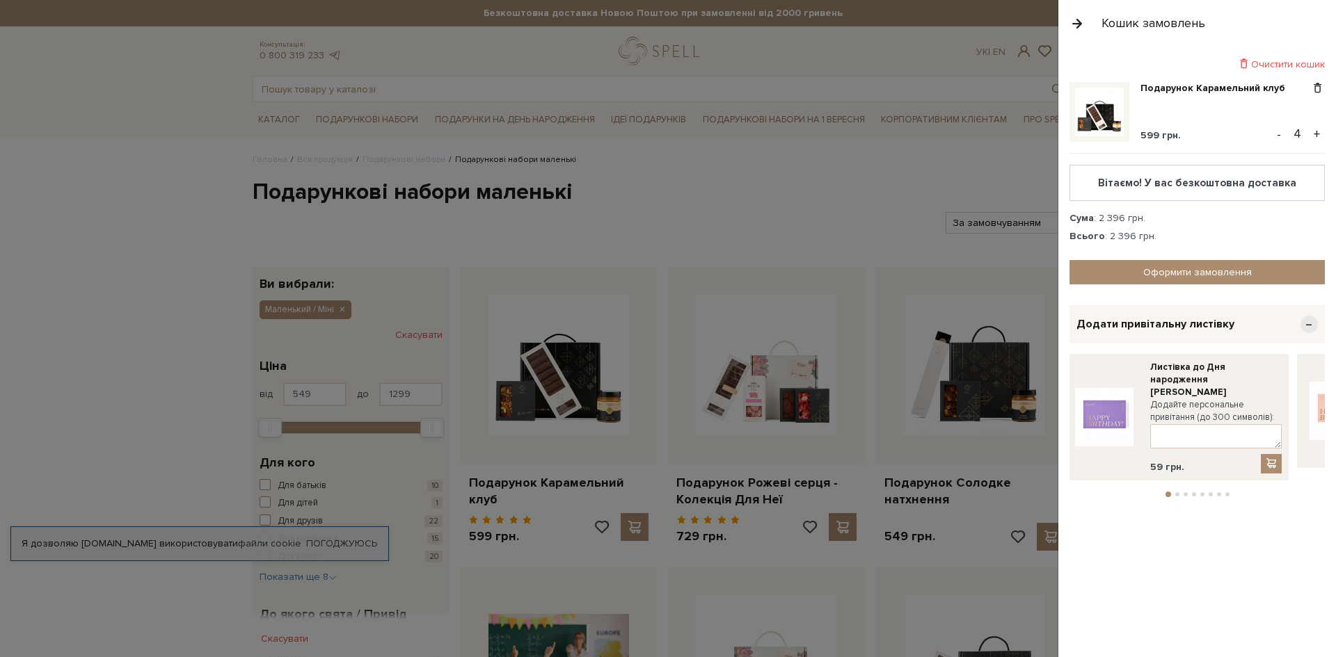
click at [1311, 413] on img at bounding box center [1338, 411] width 58 height 58
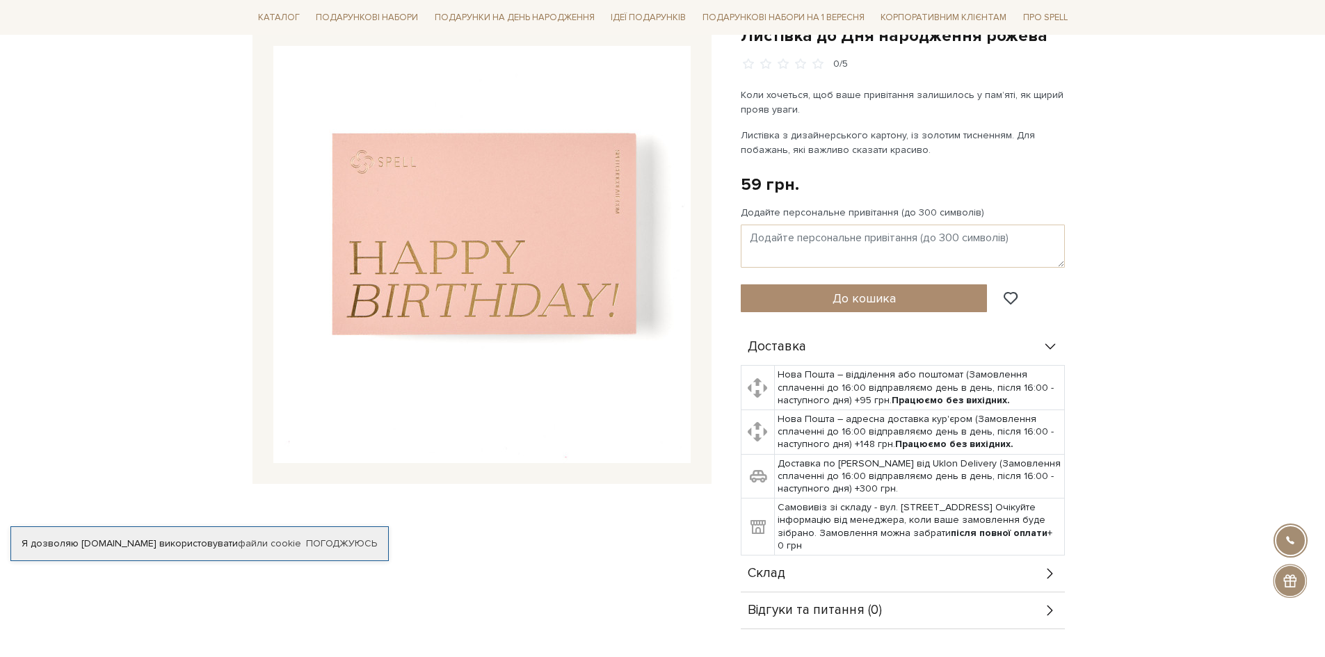
scroll to position [278, 0]
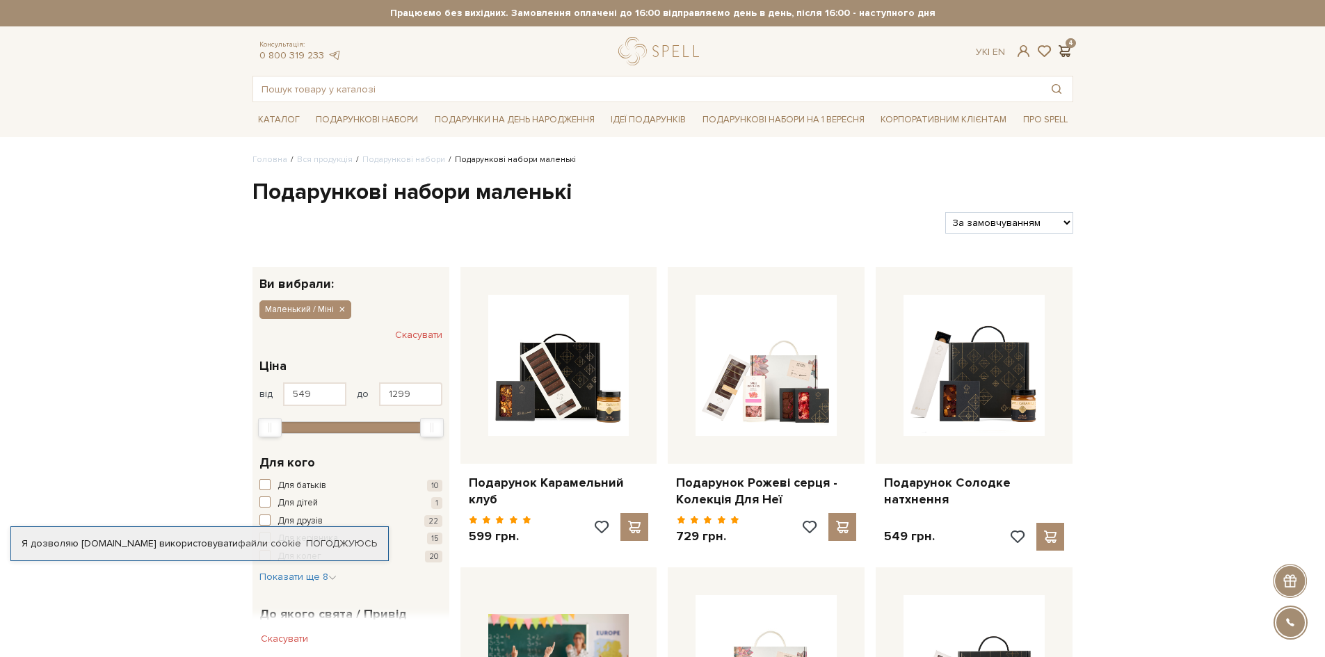
click at [1071, 50] on span at bounding box center [1065, 51] width 17 height 15
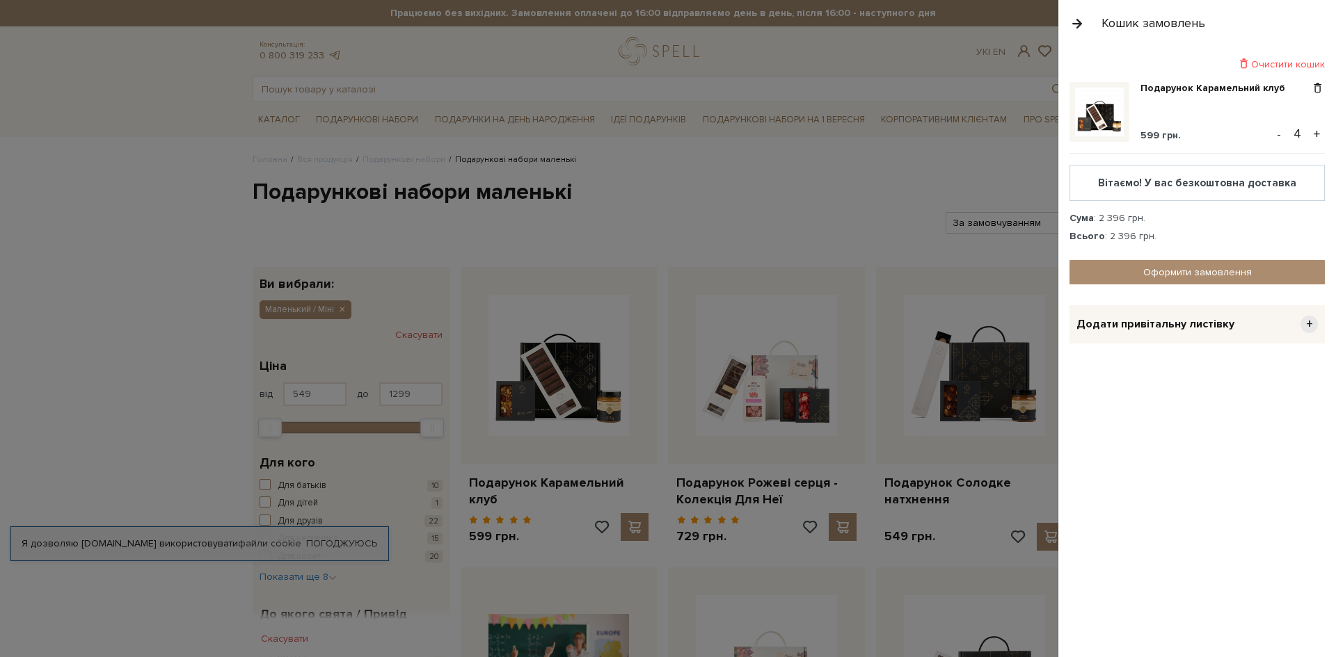
click at [1264, 325] on div "Додати привітальну листівку +" at bounding box center [1196, 324] width 255 height 38
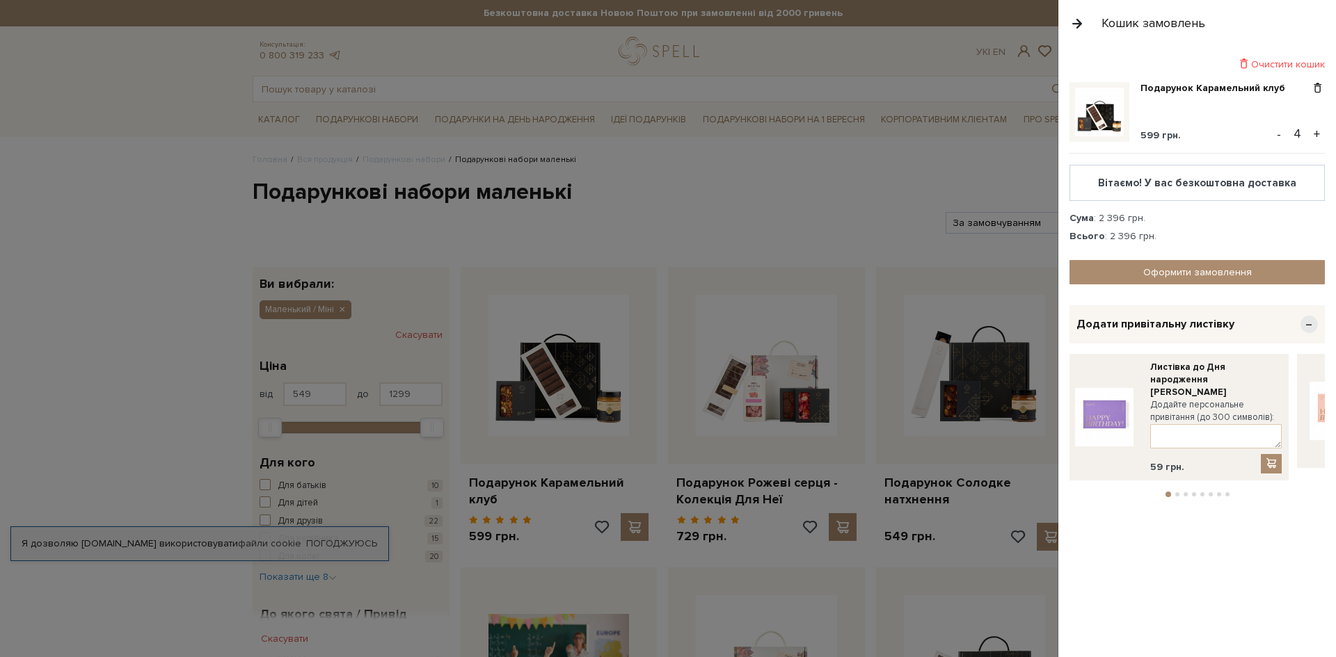
click at [1175, 493] on button "2" at bounding box center [1177, 495] width 4 height 4
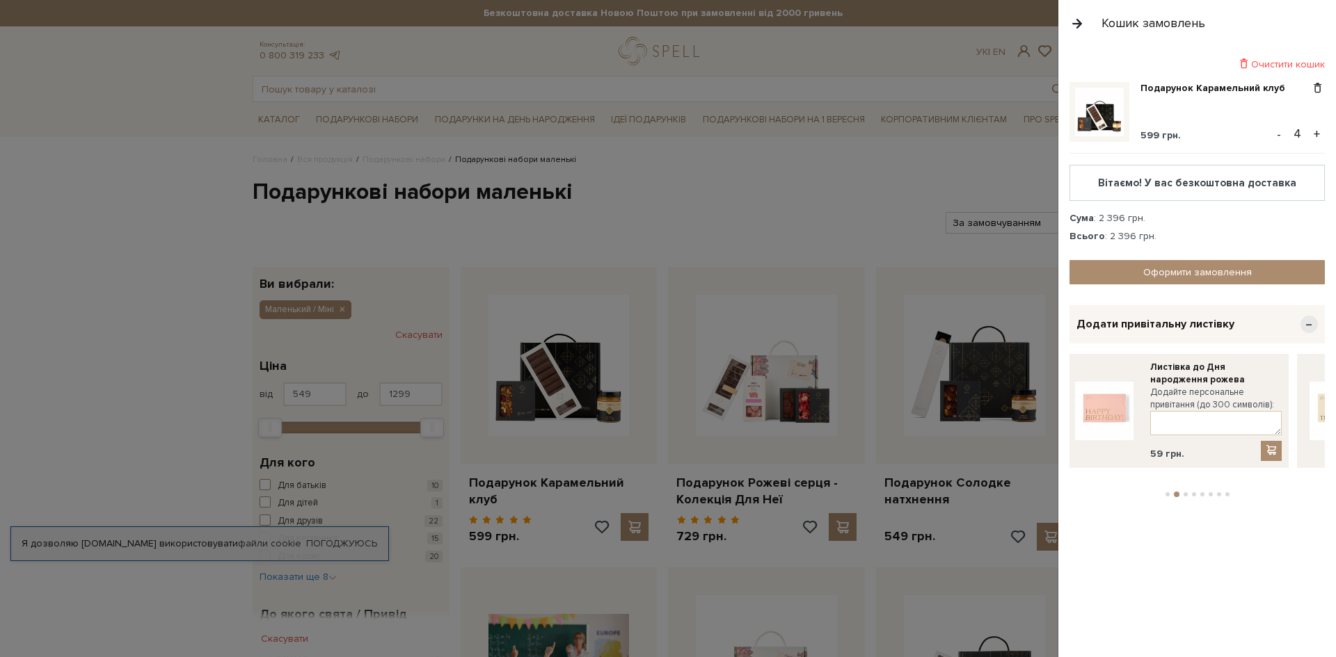
click at [1185, 493] on button "3" at bounding box center [1185, 495] width 4 height 4
click at [1194, 493] on button "4" at bounding box center [1194, 495] width 4 height 4
click at [1200, 493] on button "5" at bounding box center [1202, 495] width 4 height 4
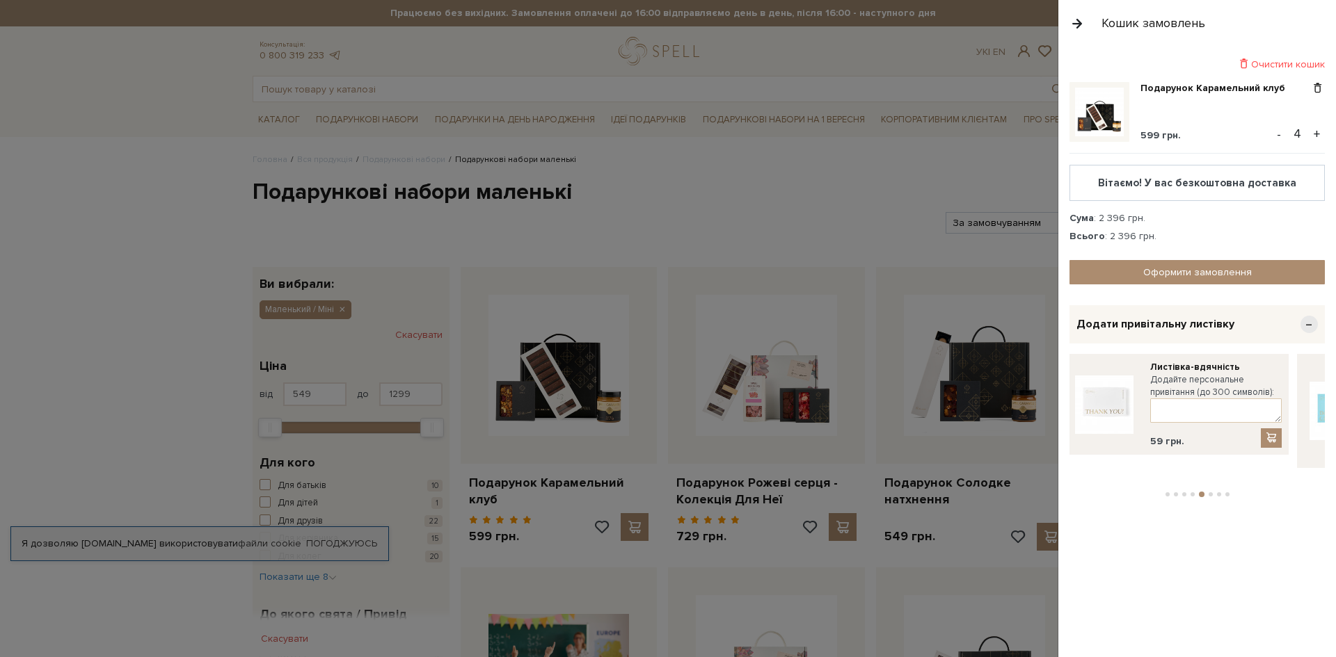
click at [1208, 493] on button "6" at bounding box center [1210, 495] width 4 height 4
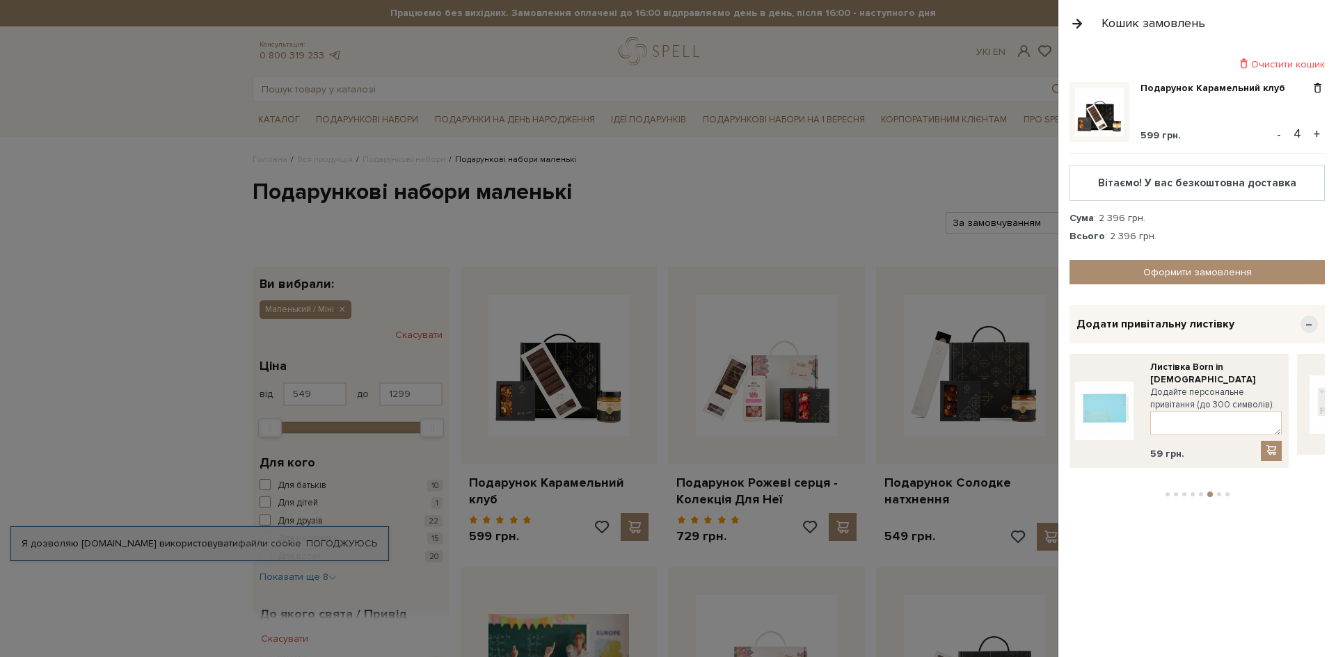
click at [1223, 493] on li "8" at bounding box center [1227, 495] width 8 height 4
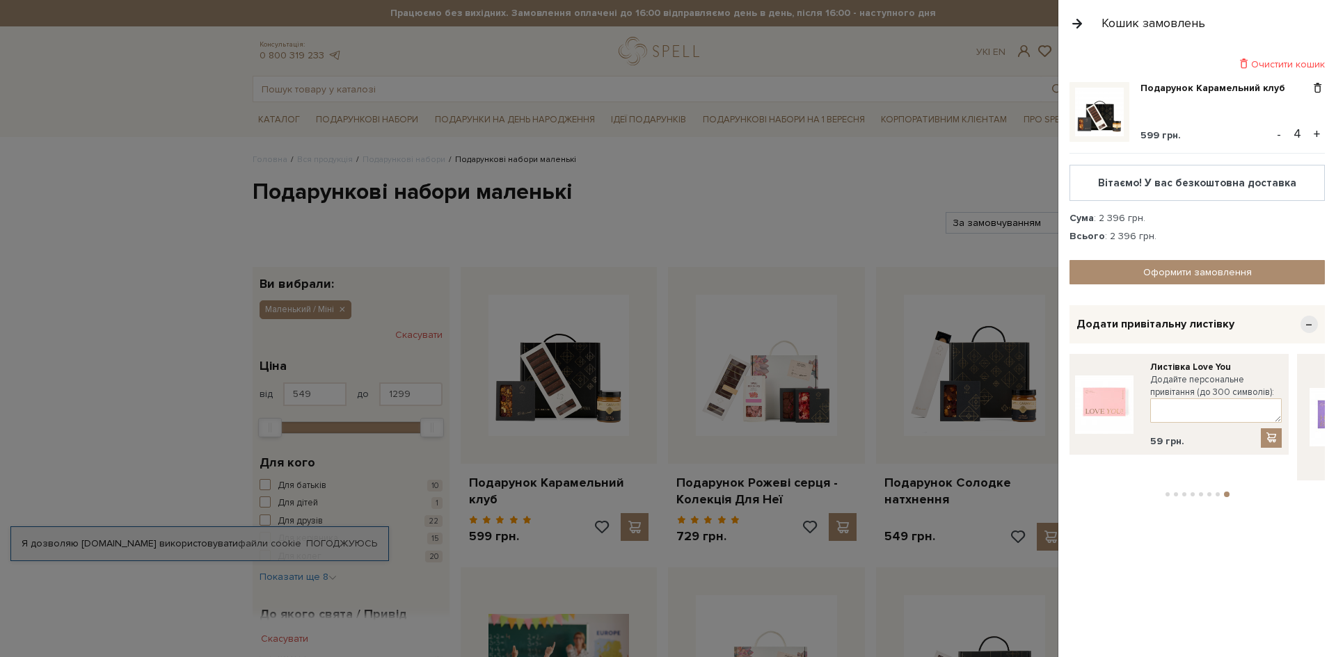
click at [1226, 492] on button "8" at bounding box center [1227, 495] width 6 height 6
click at [1215, 493] on li "7" at bounding box center [1217, 495] width 8 height 4
click at [1170, 493] on li "1" at bounding box center [1167, 495] width 8 height 4
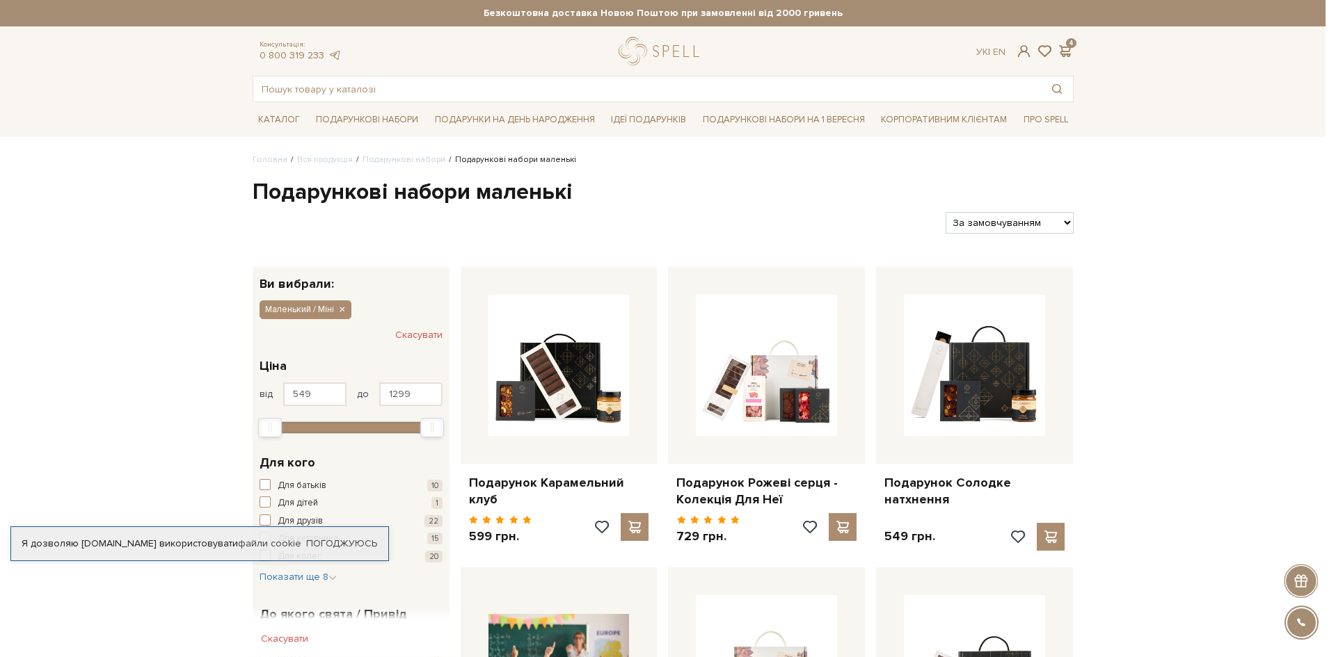
click at [982, 81] on div at bounding box center [668, 328] width 1336 height 657
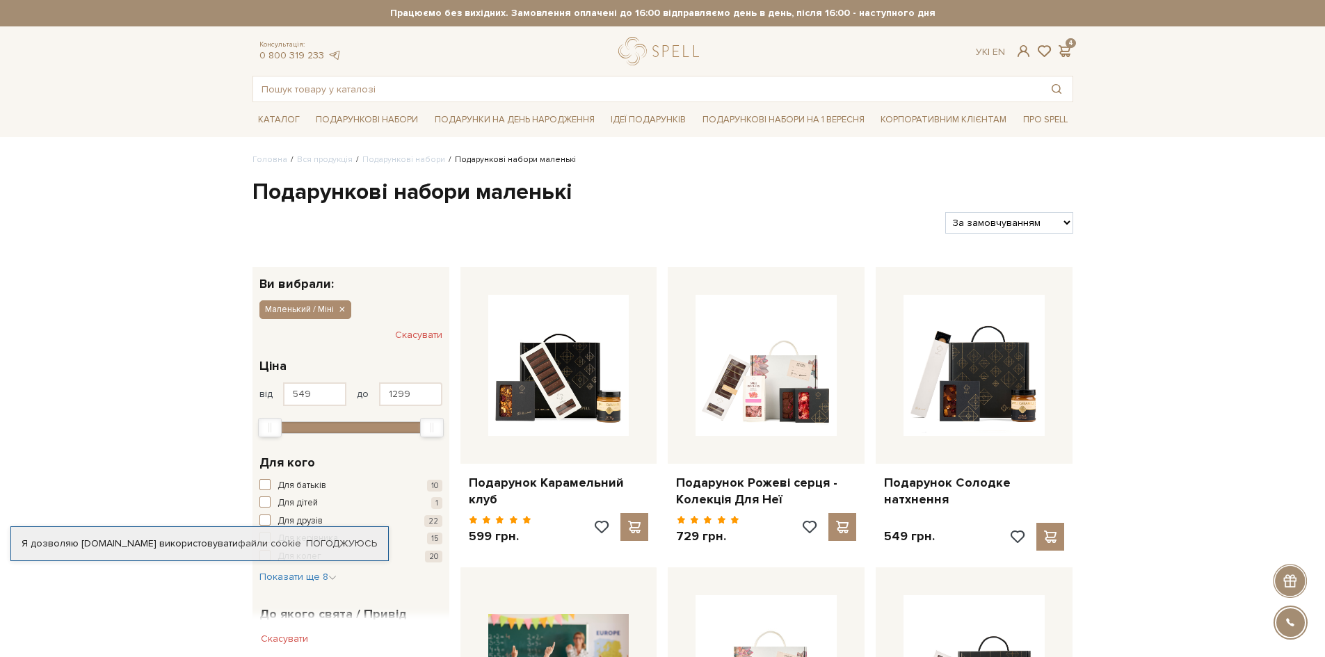
click at [1067, 46] on span at bounding box center [1065, 51] width 17 height 15
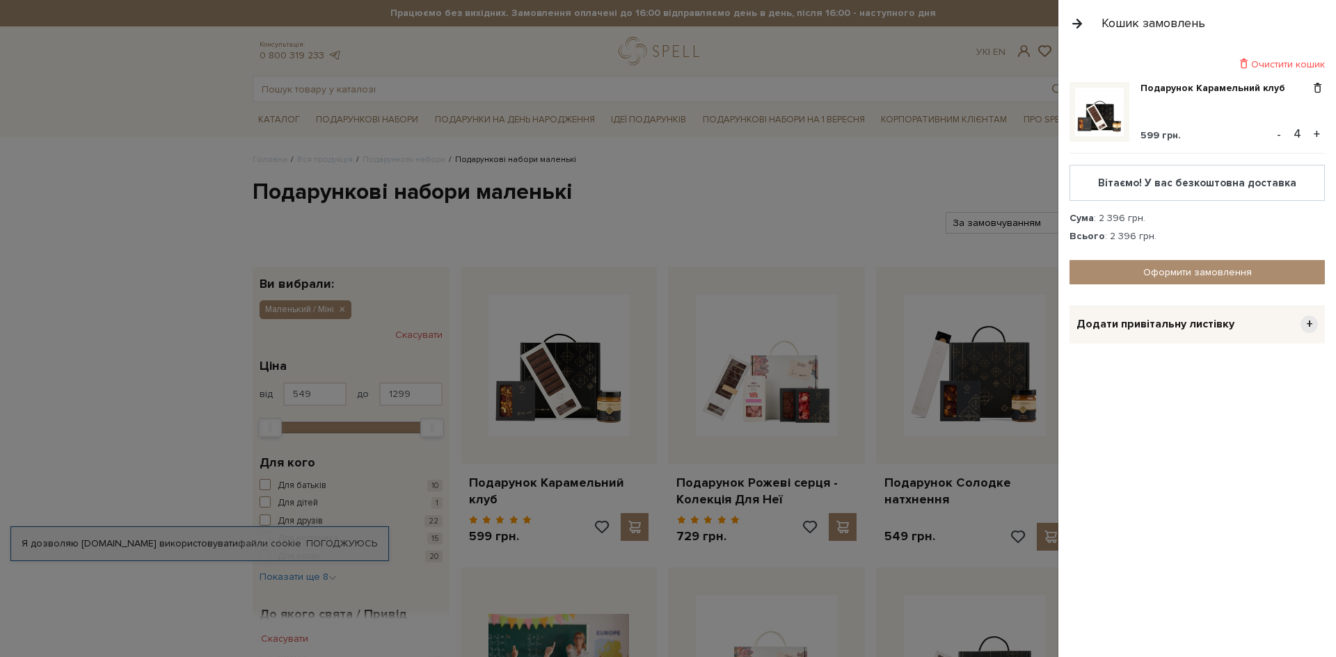
click at [799, 162] on div at bounding box center [668, 328] width 1336 height 657
